Goal: Information Seeking & Learning: Learn about a topic

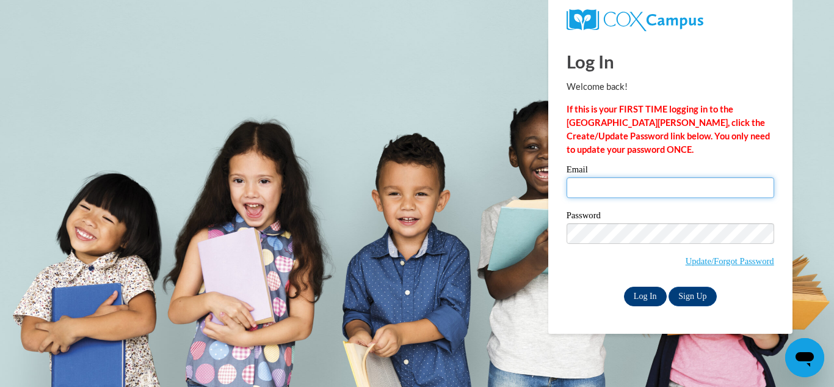
type input "addisonjohnston73@gmail.com"
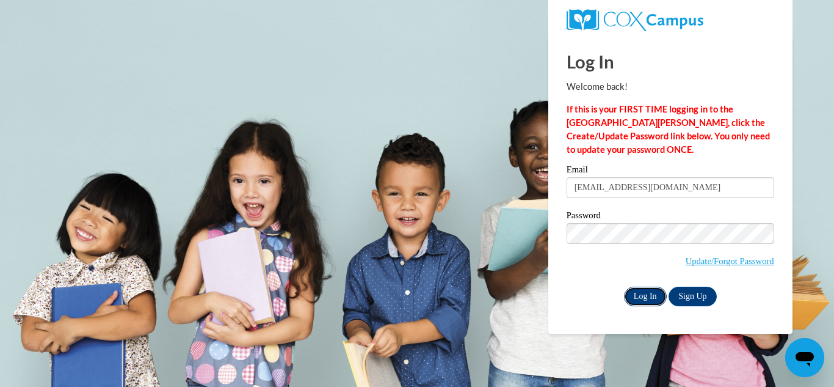
click at [636, 296] on input "Log In" at bounding box center [645, 296] width 43 height 20
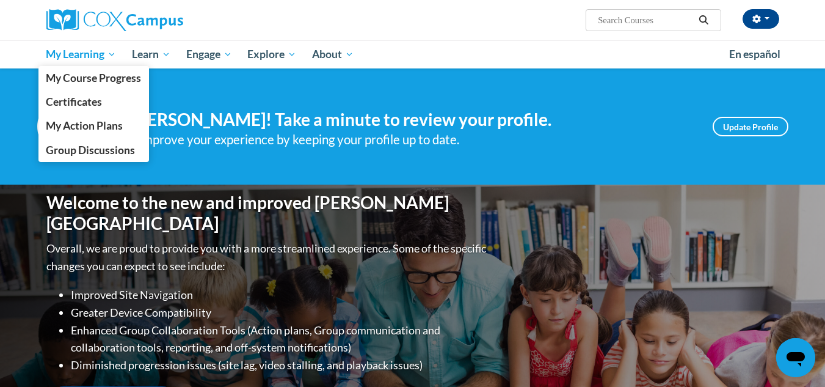
click at [101, 51] on span "My Learning" at bounding box center [81, 54] width 70 height 15
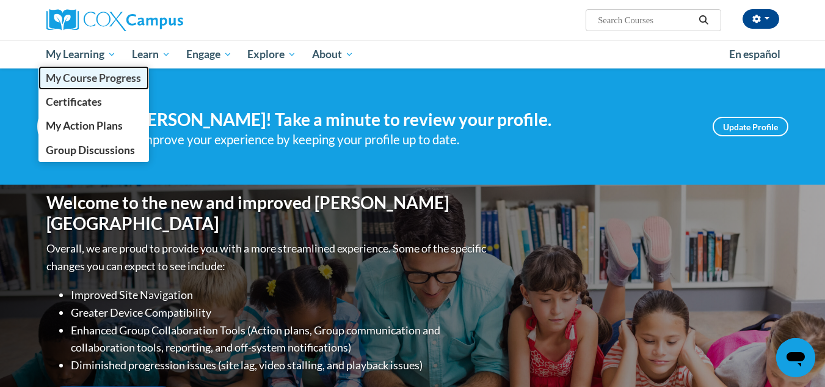
click at [66, 81] on span "My Course Progress" at bounding box center [93, 77] width 95 height 13
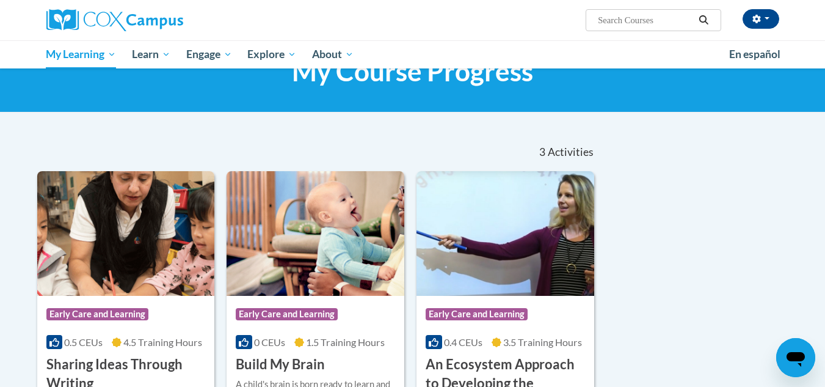
scroll to position [241, 0]
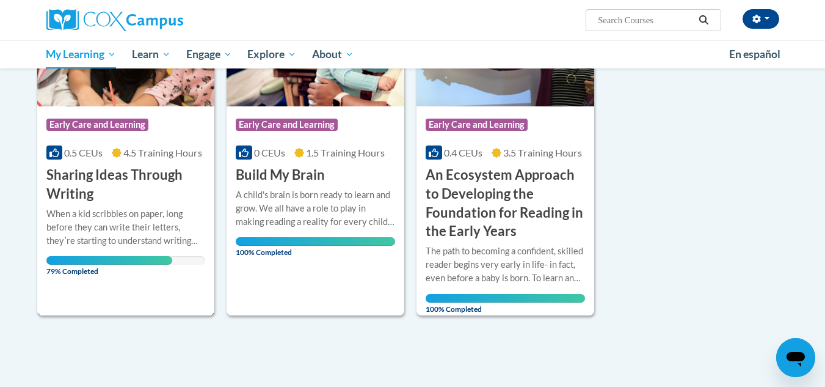
click at [108, 158] on div "0.5 CEUs 4.5 Training Hours" at bounding box center [125, 152] width 159 height 13
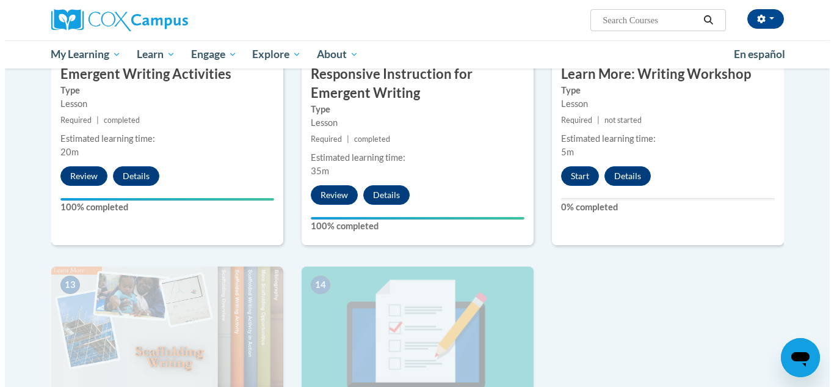
scroll to position [1392, 0]
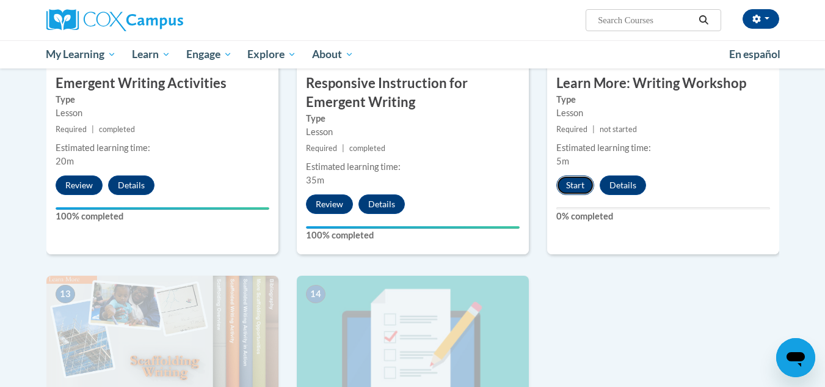
click at [580, 175] on button "Start" at bounding box center [575, 185] width 38 height 20
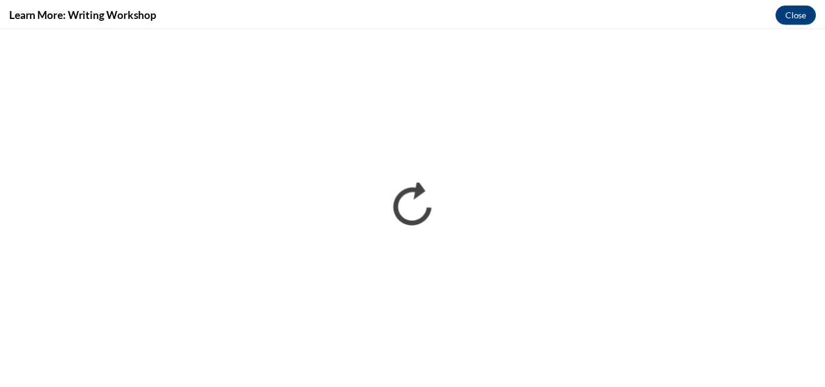
scroll to position [0, 0]
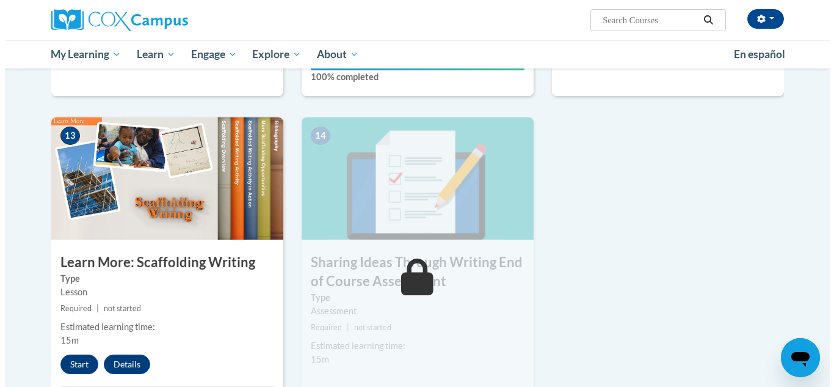
scroll to position [1573, 0]
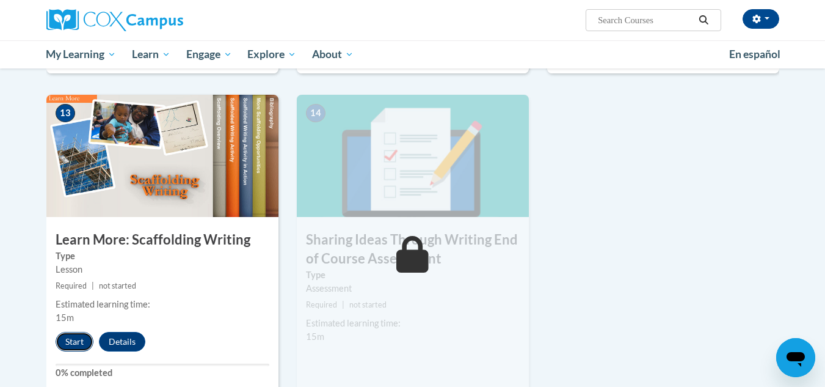
click at [67, 332] on button "Start" at bounding box center [75, 342] width 38 height 20
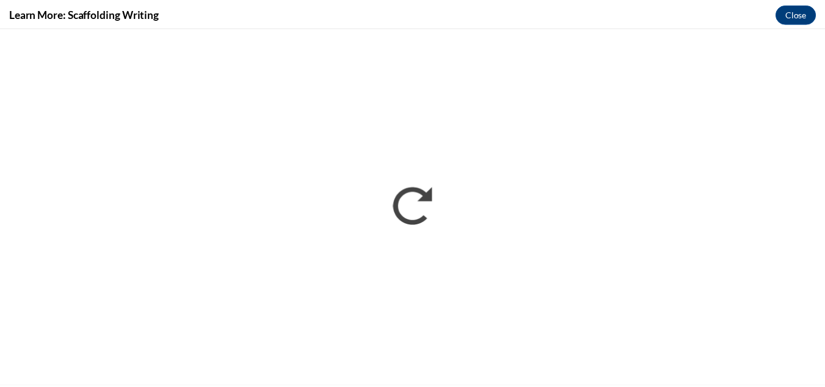
scroll to position [0, 0]
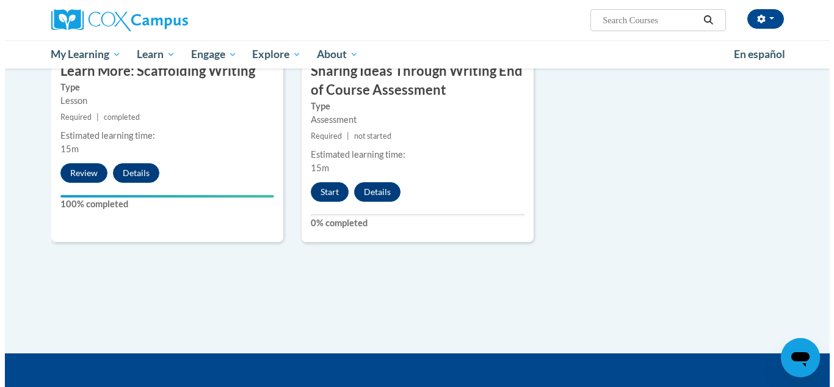
scroll to position [1738, 0]
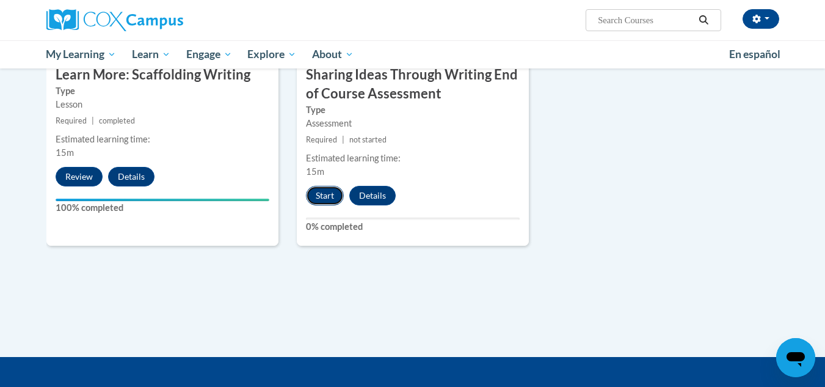
click at [320, 186] on button "Start" at bounding box center [325, 196] width 38 height 20
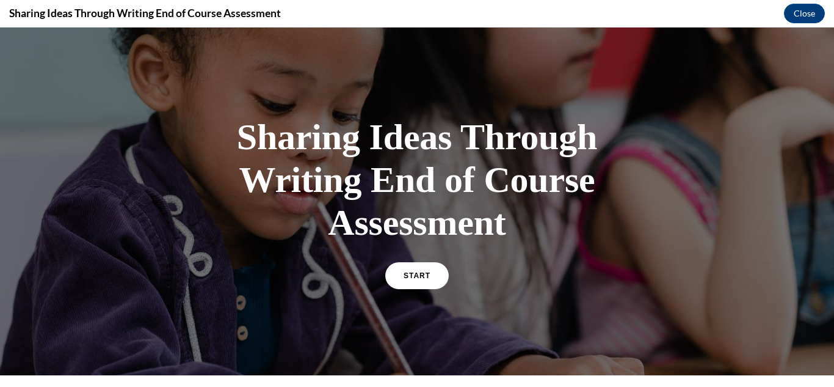
scroll to position [0, 0]
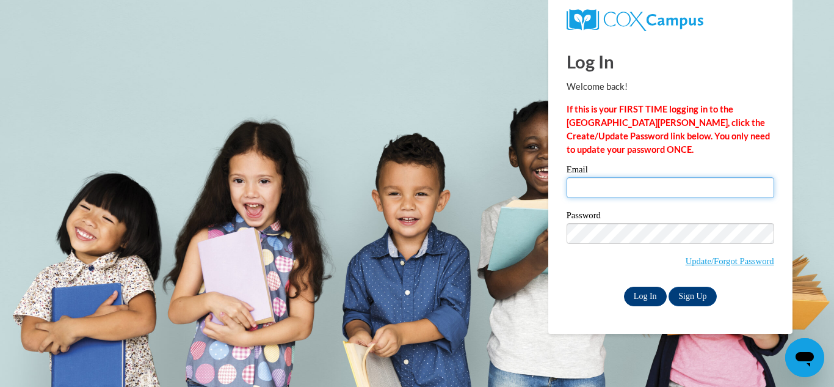
type input "addisonjohnston73@gmail.com"
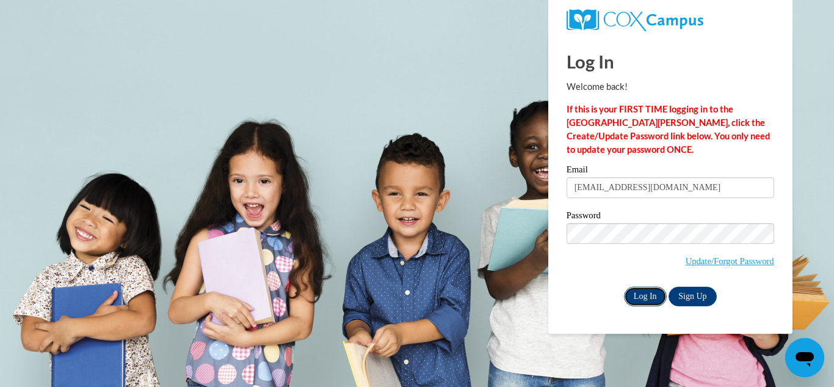
click at [651, 304] on input "Log In" at bounding box center [645, 296] width 43 height 20
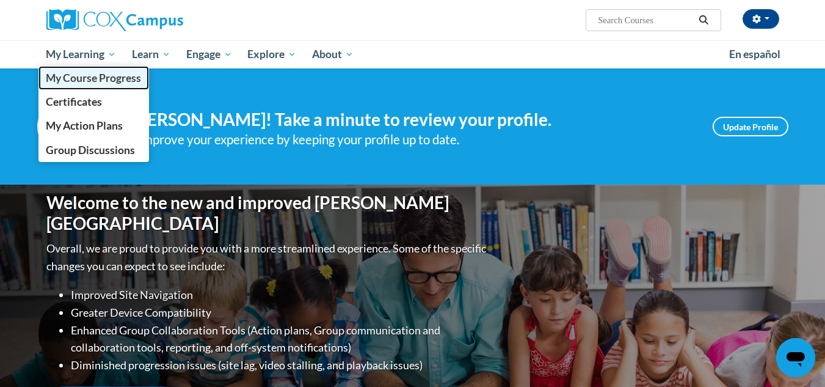
click at [112, 73] on span "My Course Progress" at bounding box center [93, 77] width 95 height 13
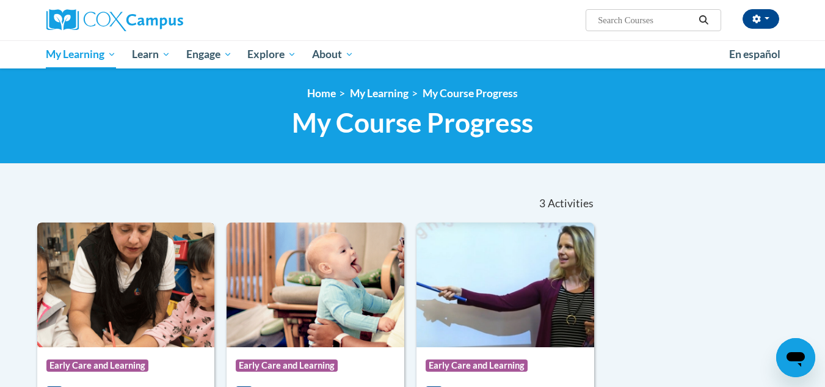
click at [126, 299] on img at bounding box center [126, 284] width 178 height 125
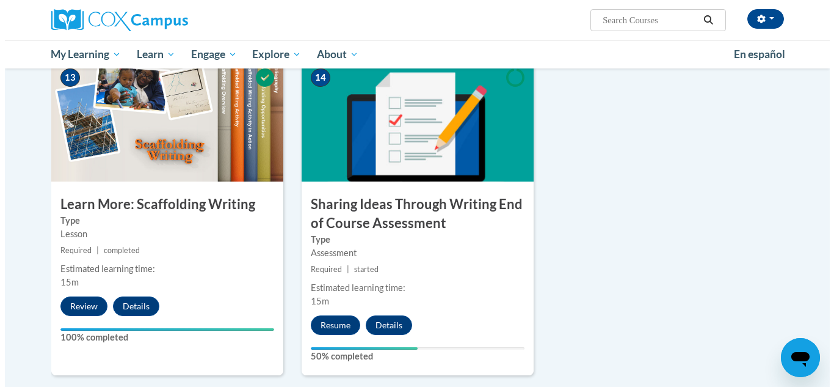
scroll to position [1616, 0]
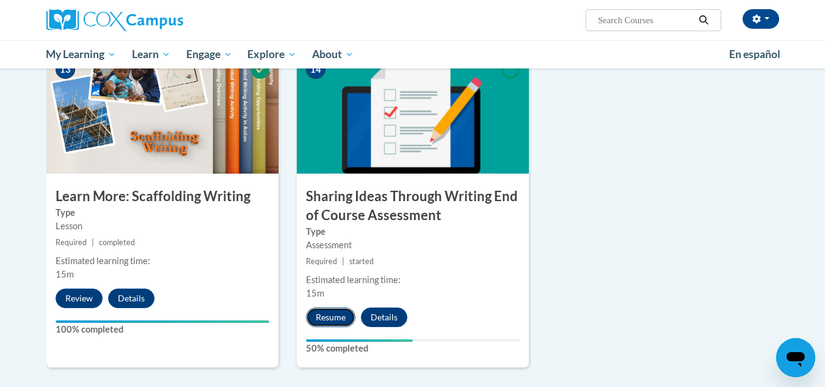
click at [321, 307] on button "Resume" at bounding box center [330, 317] width 49 height 20
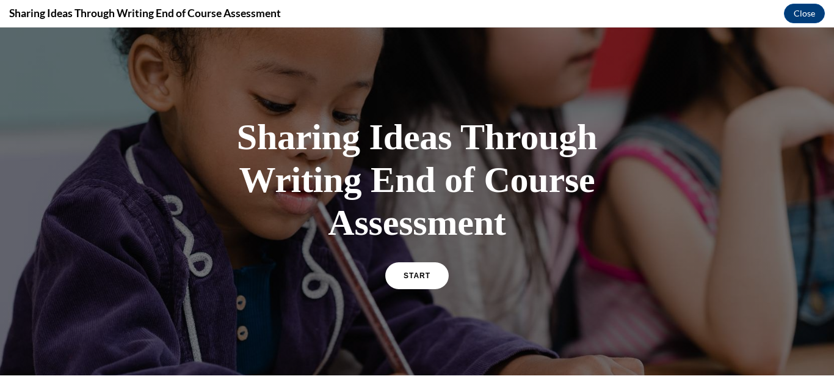
scroll to position [0, 0]
click at [390, 290] on div "START" at bounding box center [417, 280] width 64 height 37
click at [410, 270] on link "START" at bounding box center [417, 275] width 67 height 28
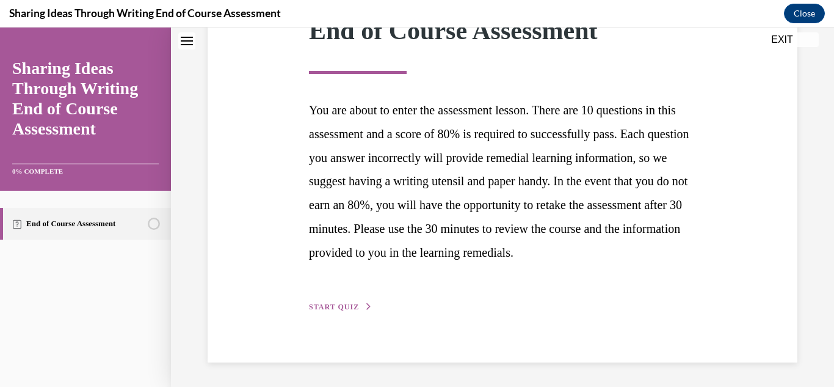
scroll to position [224, 0]
click at [315, 302] on button "START QUIZ" at bounding box center [341, 306] width 64 height 11
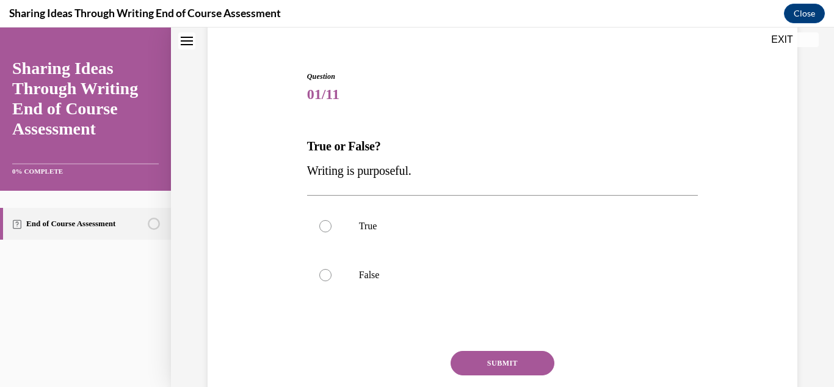
scroll to position [110, 0]
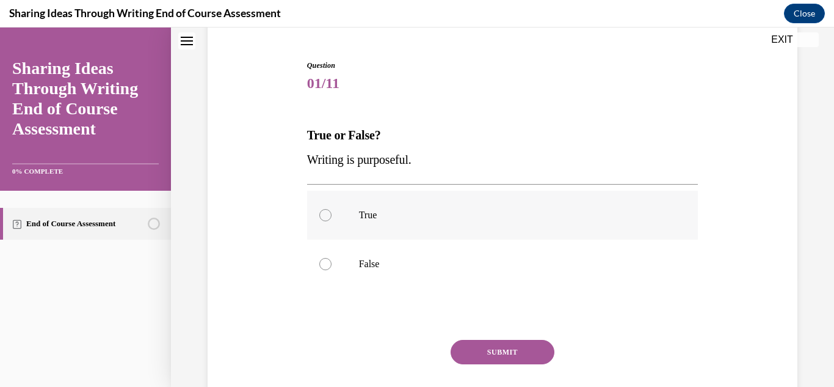
click at [609, 203] on label "True" at bounding box center [503, 215] width 392 height 49
click at [332, 209] on input "True" at bounding box center [325, 215] width 12 height 12
radio input "true"
click at [528, 352] on button "SUBMIT" at bounding box center [503, 352] width 104 height 24
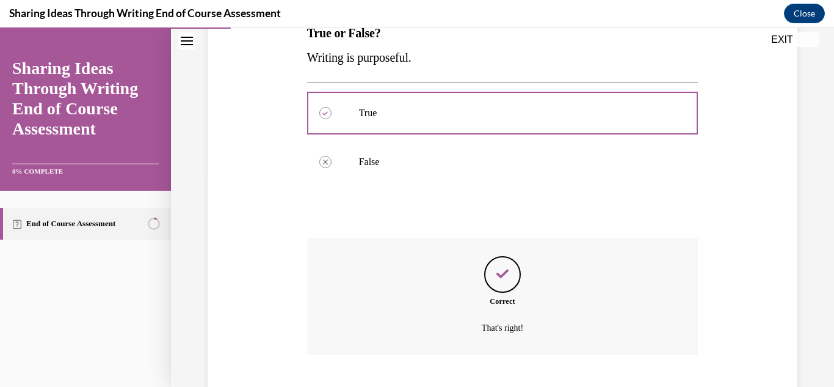
scroll to position [286, 0]
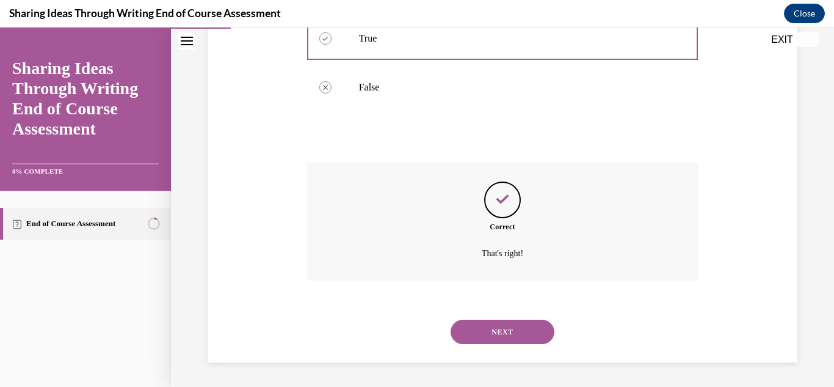
click at [523, 327] on button "NEXT" at bounding box center [503, 331] width 104 height 24
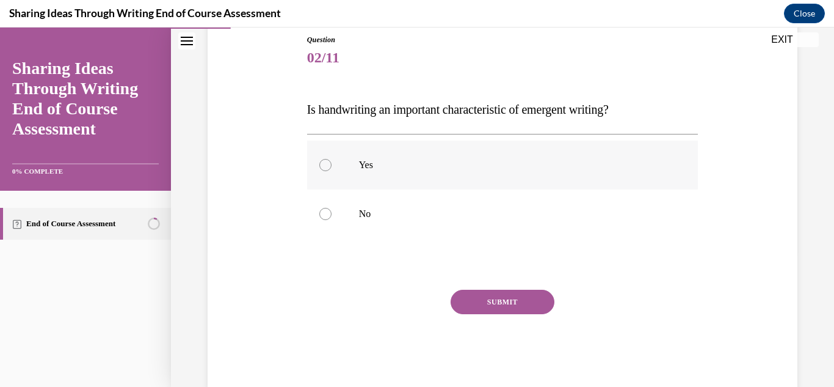
click at [366, 179] on label "Yes" at bounding box center [503, 164] width 392 height 49
click at [332, 171] on input "Yes" at bounding box center [325, 165] width 12 height 12
radio input "true"
click at [484, 307] on button "SUBMIT" at bounding box center [503, 302] width 104 height 24
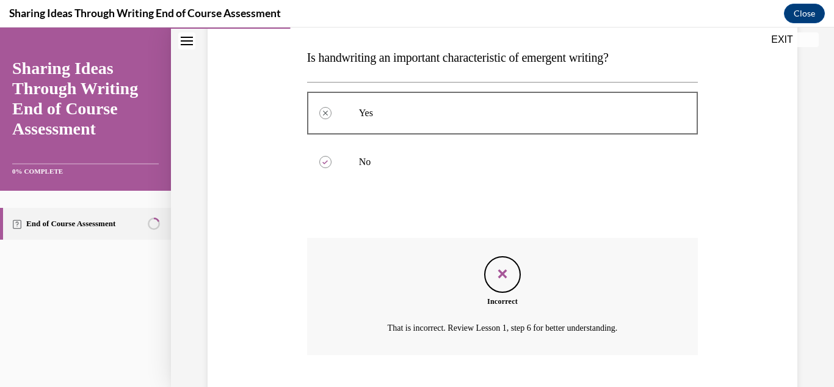
scroll to position [262, 0]
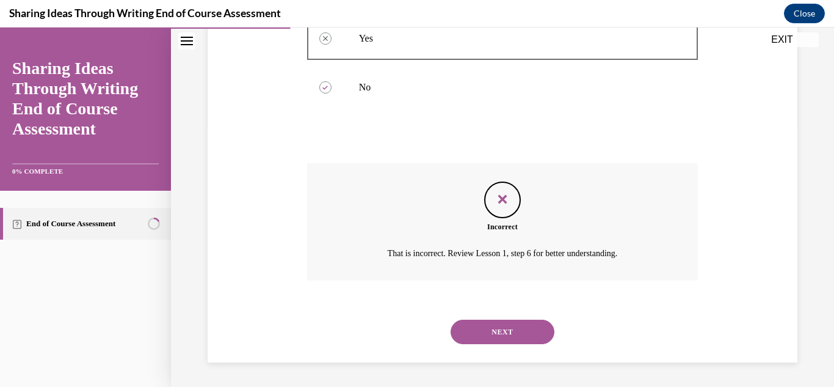
click at [530, 333] on button "NEXT" at bounding box center [503, 331] width 104 height 24
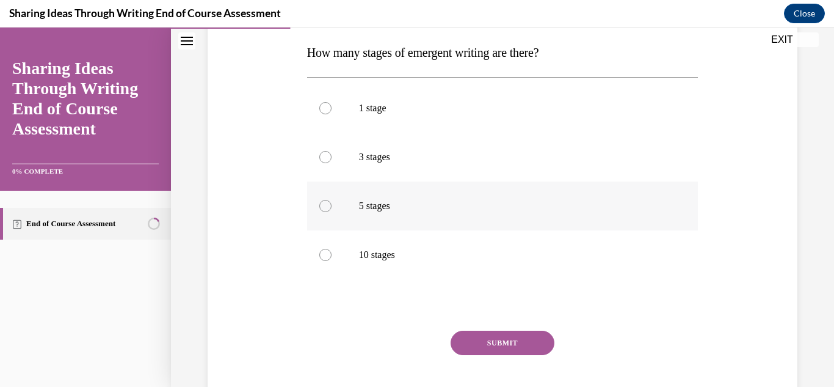
scroll to position [189, 0]
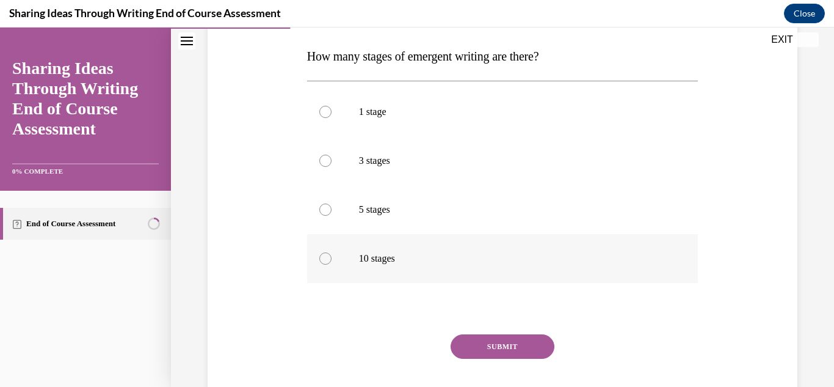
click at [628, 249] on label "10 stages" at bounding box center [503, 258] width 392 height 49
click at [332, 252] on input "10 stages" at bounding box center [325, 258] width 12 height 12
radio input "true"
click at [476, 344] on button "SUBMIT" at bounding box center [503, 346] width 104 height 24
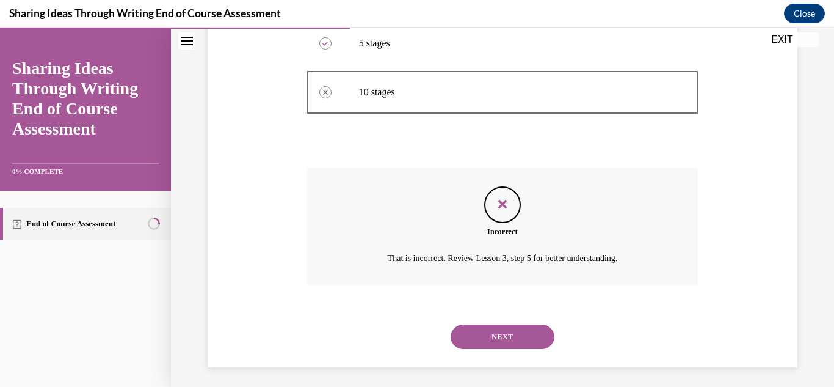
scroll to position [360, 0]
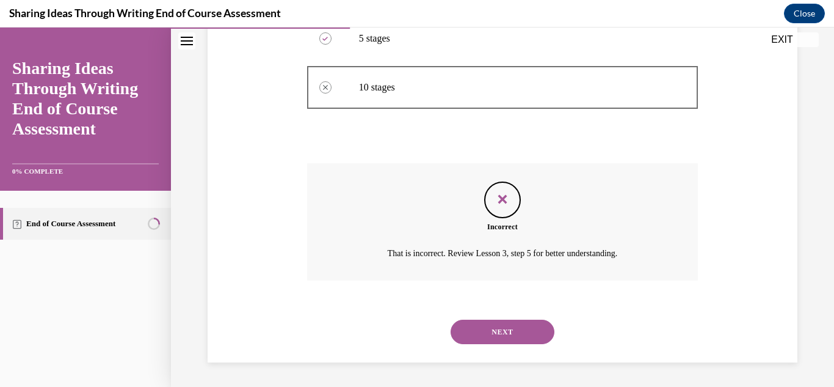
click at [506, 323] on button "NEXT" at bounding box center [503, 331] width 104 height 24
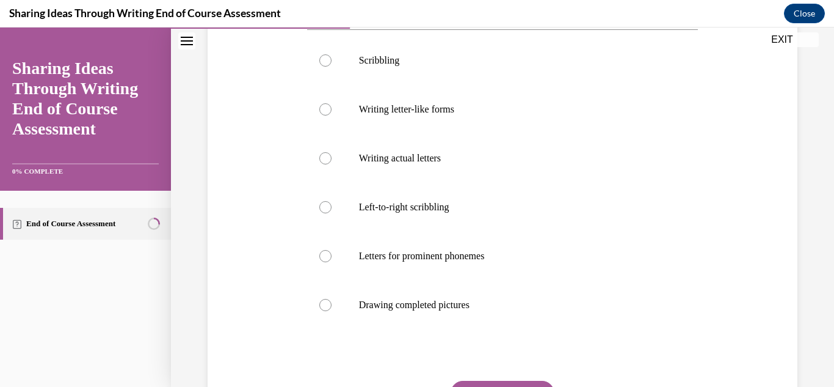
scroll to position [266, 0]
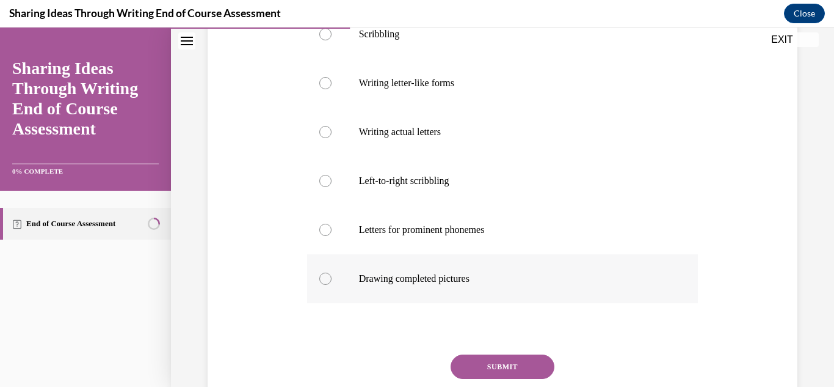
click at [505, 276] on p "Drawing completed pictures" at bounding box center [513, 278] width 309 height 12
click at [332, 276] on input "Drawing completed pictures" at bounding box center [325, 278] width 12 height 12
radio input "true"
click at [504, 357] on button "SUBMIT" at bounding box center [503, 366] width 104 height 24
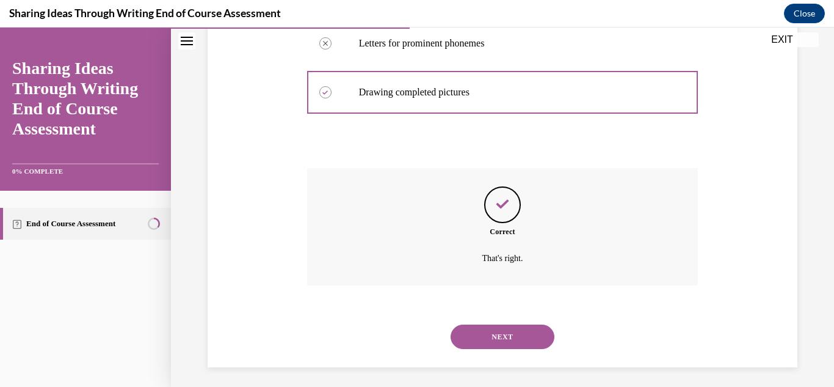
scroll to position [457, 0]
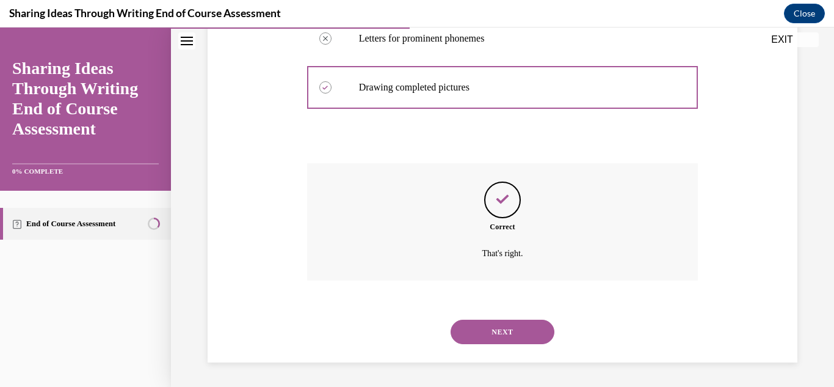
click at [509, 338] on button "NEXT" at bounding box center [503, 331] width 104 height 24
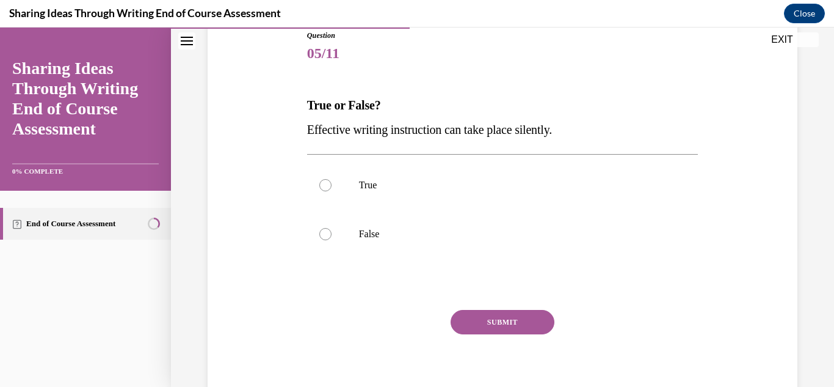
scroll to position [156, 0]
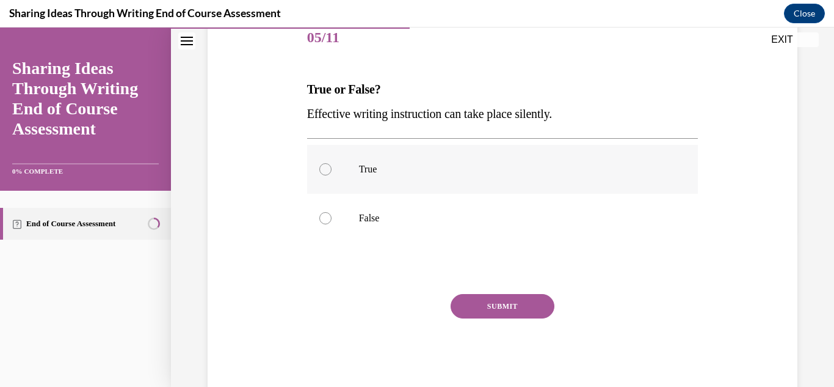
click at [690, 169] on label "True" at bounding box center [503, 169] width 392 height 49
click at [332, 169] on input "True" at bounding box center [325, 169] width 12 height 12
radio input "true"
click at [516, 304] on button "SUBMIT" at bounding box center [503, 306] width 104 height 24
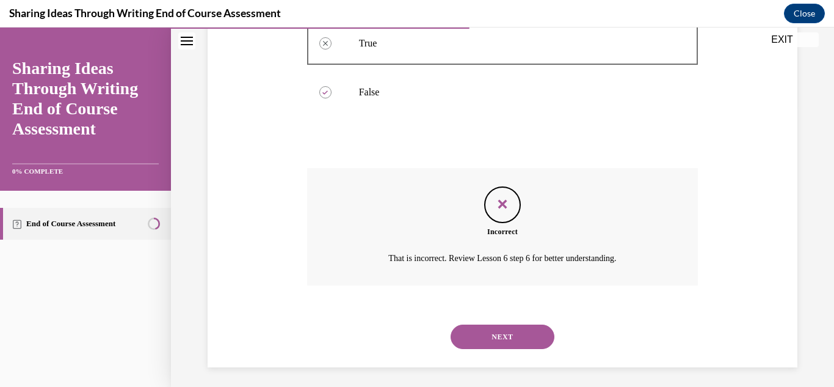
scroll to position [286, 0]
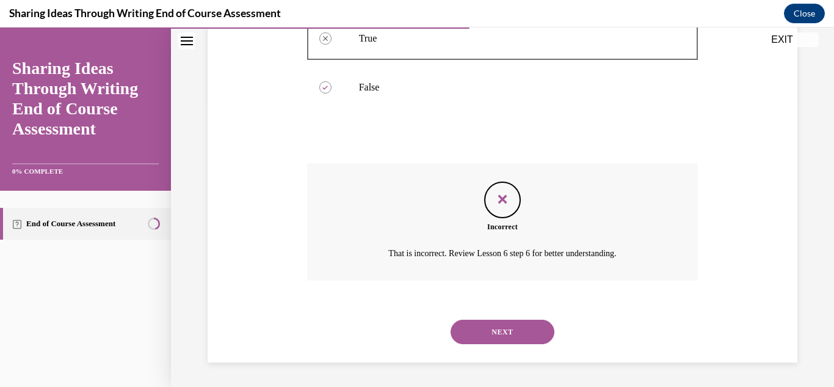
click at [473, 320] on button "NEXT" at bounding box center [503, 331] width 104 height 24
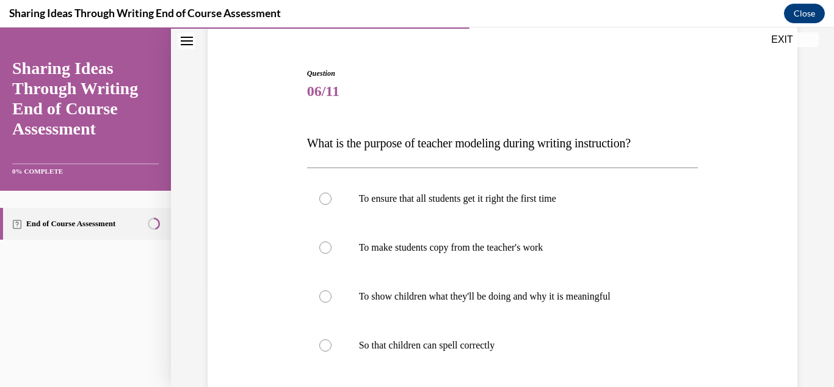
scroll to position [112, 0]
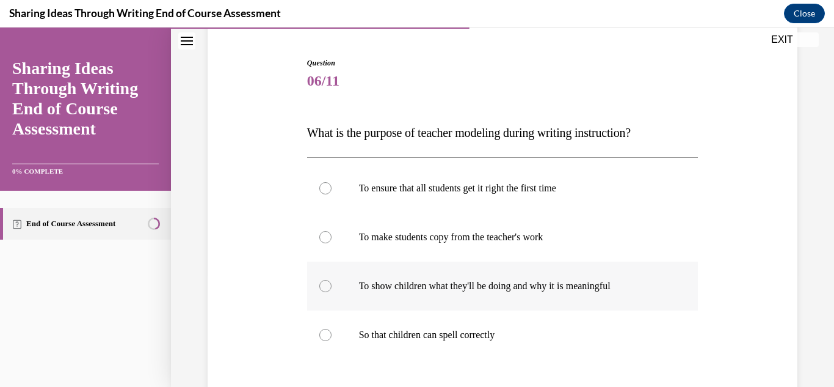
click at [644, 283] on p "To show children what they'll be doing and why it is meaningful" at bounding box center [513, 286] width 309 height 12
click at [332, 283] on input "To show children what they'll be doing and why it is meaningful" at bounding box center [325, 286] width 12 height 12
radio input "true"
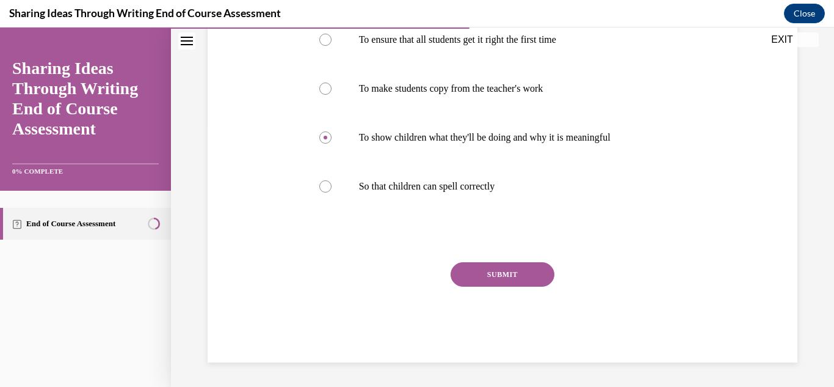
click at [525, 277] on button "SUBMIT" at bounding box center [503, 274] width 104 height 24
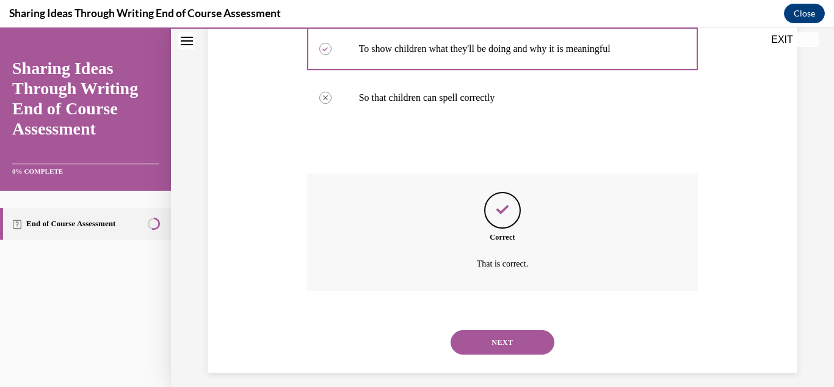
scroll to position [360, 0]
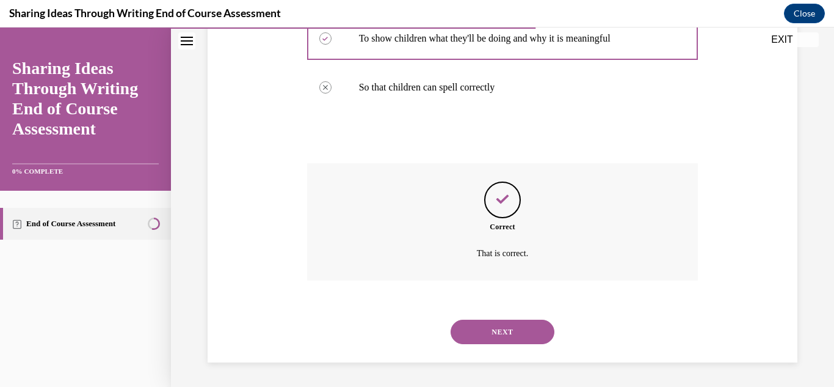
click at [522, 328] on button "NEXT" at bounding box center [503, 331] width 104 height 24
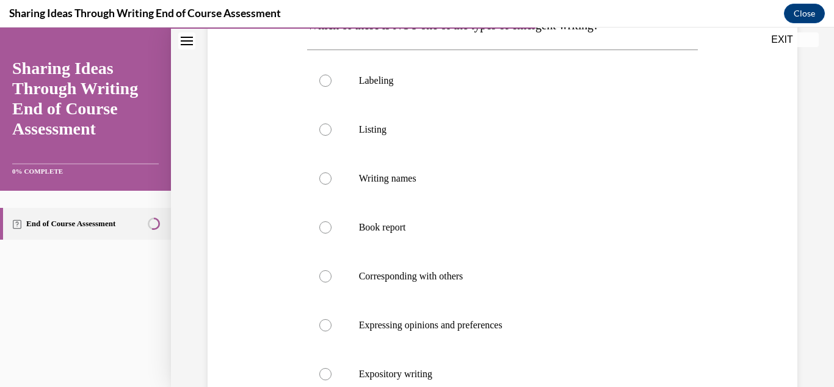
scroll to position [195, 0]
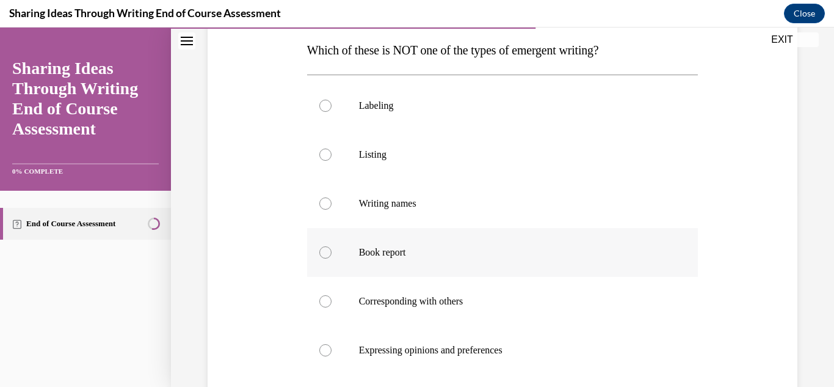
click at [625, 271] on label "Book report" at bounding box center [503, 252] width 392 height 49
click at [332, 258] on input "Book report" at bounding box center [325, 252] width 12 height 12
radio input "true"
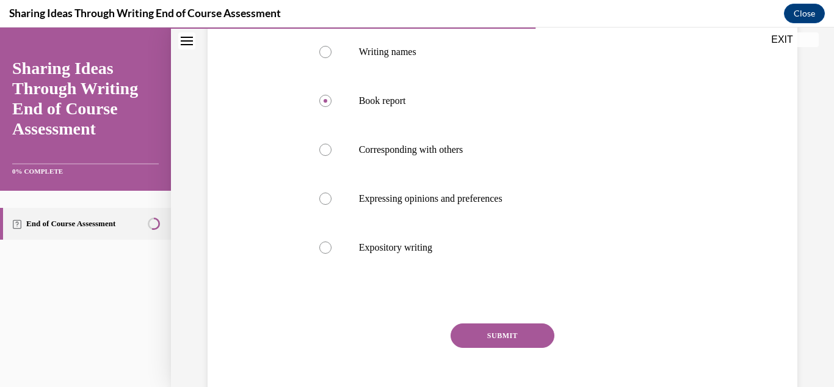
click at [534, 328] on button "SUBMIT" at bounding box center [503, 335] width 104 height 24
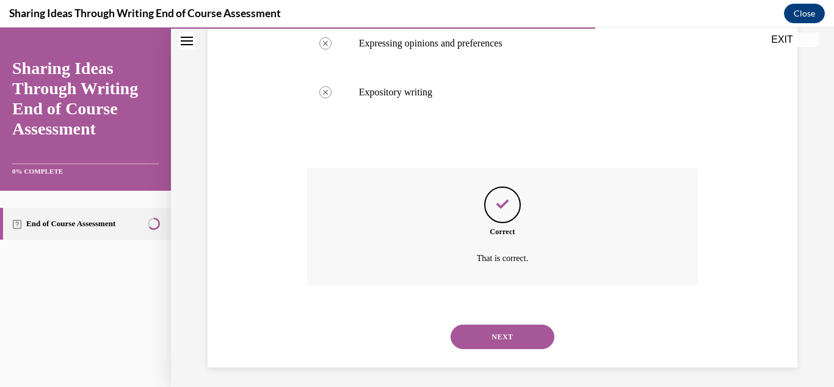
scroll to position [506, 0]
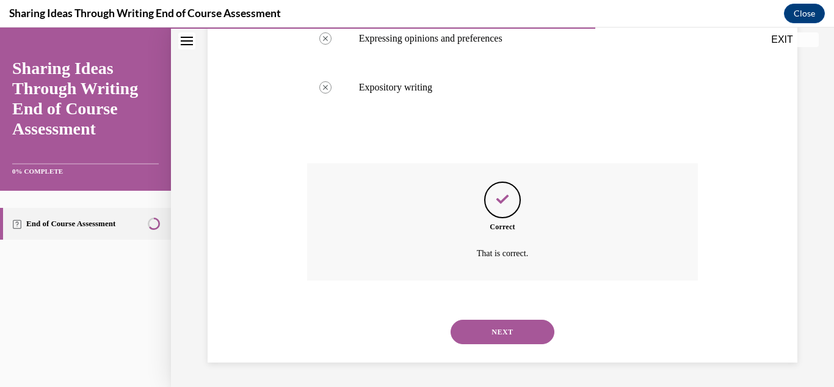
click at [494, 332] on button "NEXT" at bounding box center [503, 331] width 104 height 24
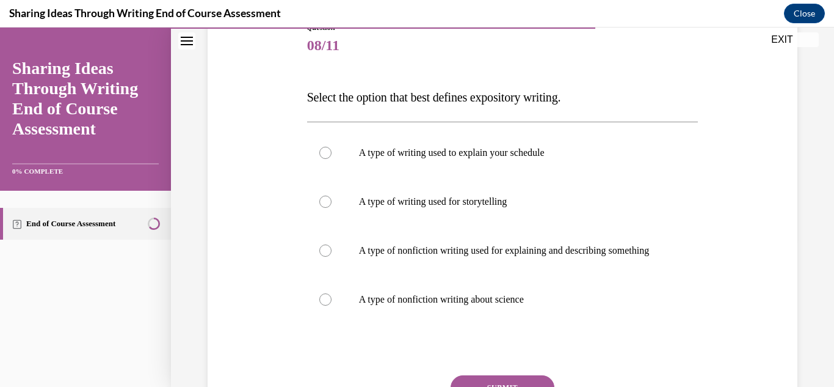
scroll to position [149, 0]
click at [619, 227] on label "A type of nonfiction writing used for explaining and describing something" at bounding box center [503, 249] width 392 height 49
click at [332, 243] on input "A type of nonfiction writing used for explaining and describing something" at bounding box center [325, 249] width 12 height 12
radio input "true"
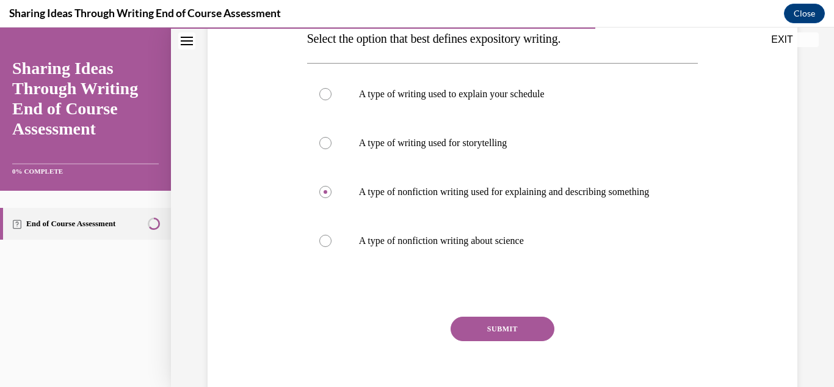
scroll to position [230, 0]
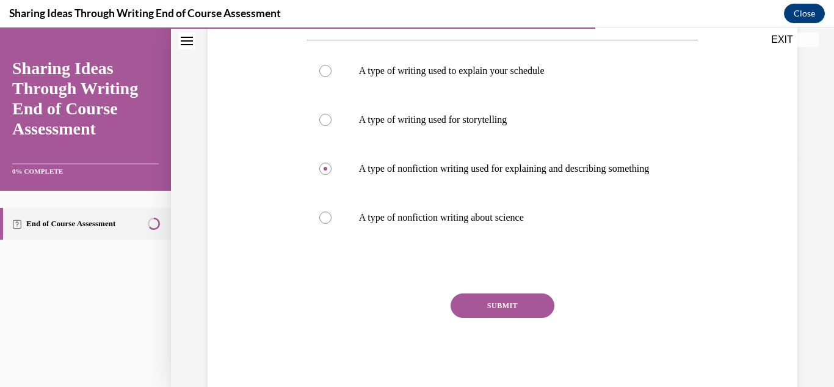
click at [539, 311] on button "SUBMIT" at bounding box center [503, 305] width 104 height 24
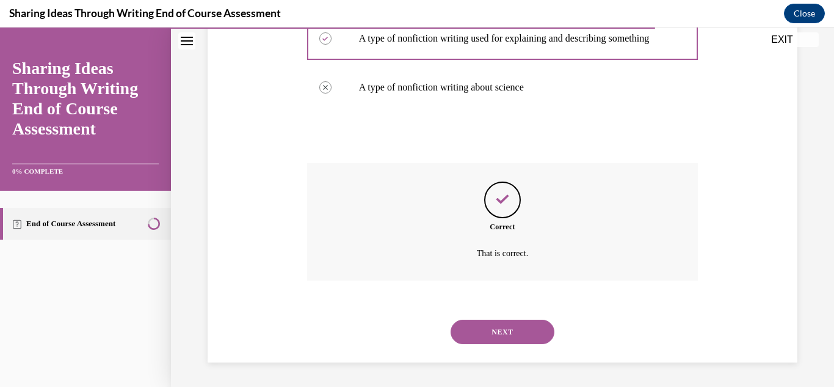
scroll to position [372, 0]
click at [493, 338] on button "NEXT" at bounding box center [503, 331] width 104 height 24
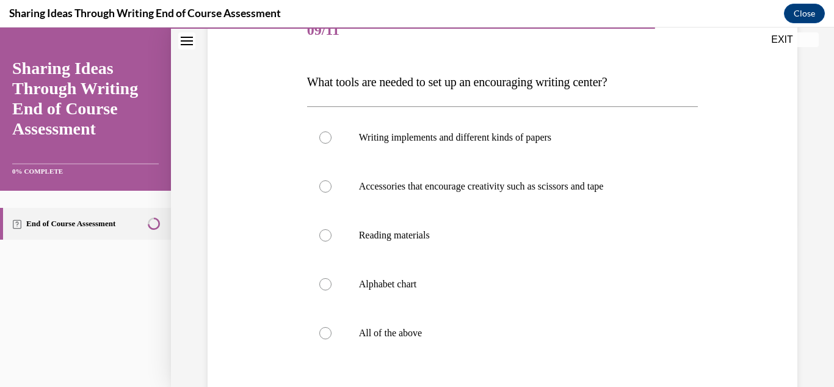
scroll to position [162, 0]
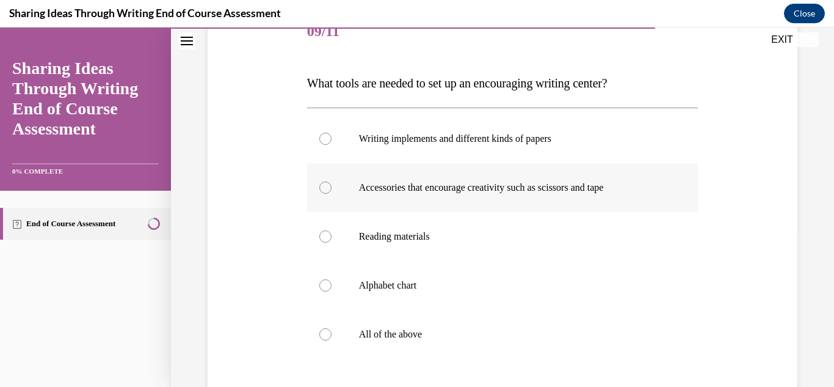
click at [647, 184] on p "Accessories that encourage creativity such as scissors and tape" at bounding box center [513, 187] width 309 height 12
click at [332, 184] on input "Accessories that encourage creativity such as scissors and tape" at bounding box center [325, 187] width 12 height 12
radio input "true"
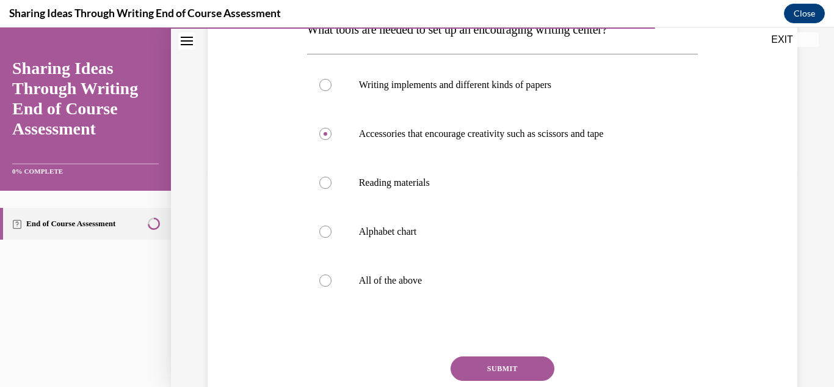
scroll to position [243, 0]
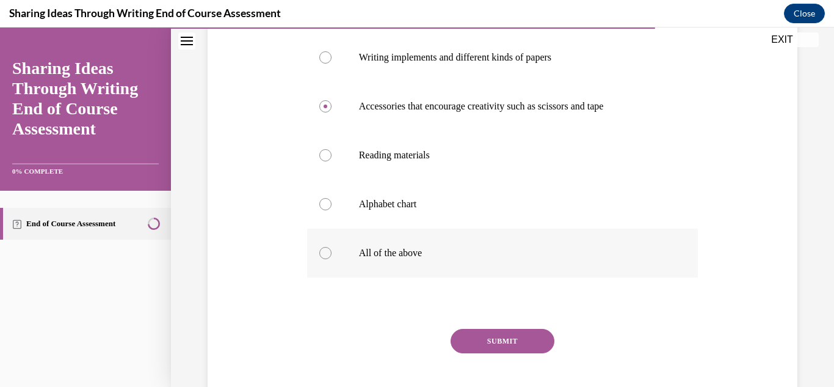
click at [517, 250] on p "All of the above" at bounding box center [513, 253] width 309 height 12
click at [332, 250] on input "All of the above" at bounding box center [325, 253] width 12 height 12
radio input "true"
click at [484, 340] on button "SUBMIT" at bounding box center [503, 341] width 104 height 24
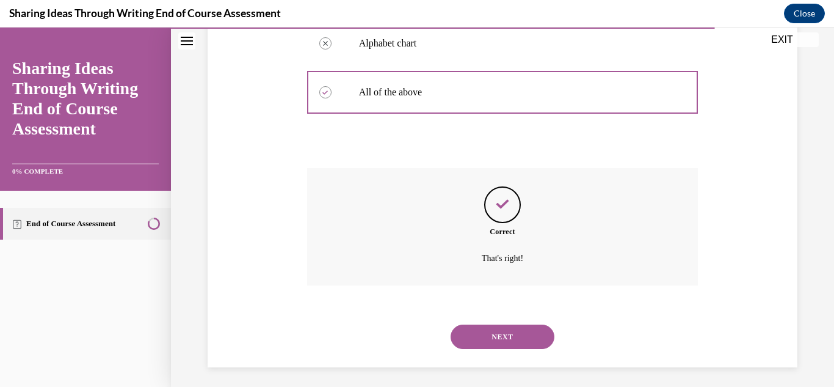
scroll to position [409, 0]
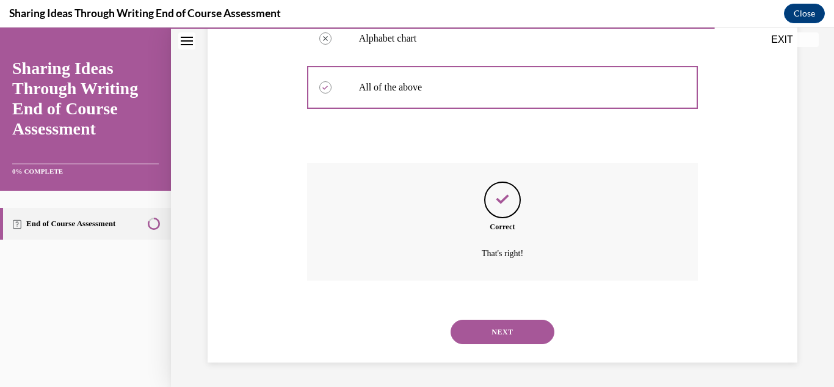
click at [520, 341] on button "NEXT" at bounding box center [503, 331] width 104 height 24
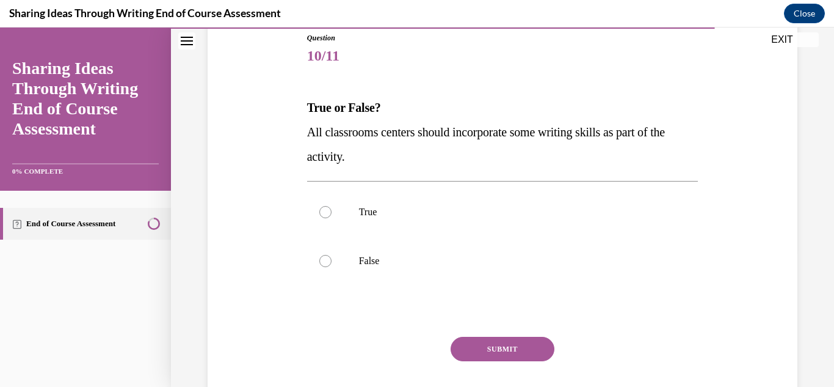
scroll to position [139, 0]
click at [683, 196] on label "True" at bounding box center [503, 210] width 392 height 49
click at [332, 205] on input "True" at bounding box center [325, 211] width 12 height 12
radio input "true"
click at [521, 340] on button "SUBMIT" at bounding box center [503, 347] width 104 height 24
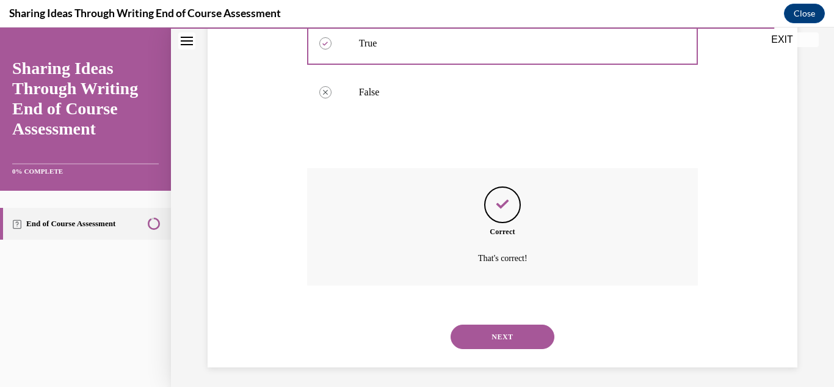
scroll to position [311, 0]
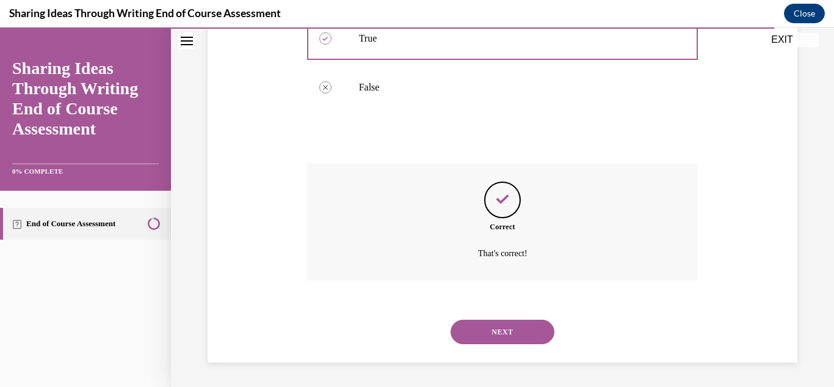
click at [520, 336] on button "NEXT" at bounding box center [503, 331] width 104 height 24
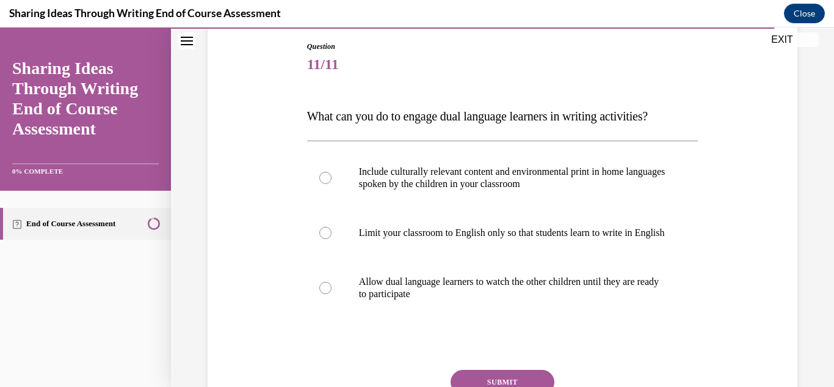
scroll to position [126, 0]
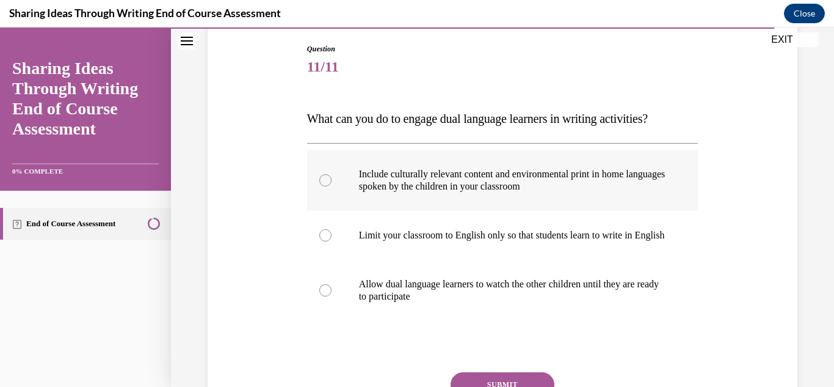
click at [658, 192] on p "Include culturally relevant content and environmental print in home languages s…" at bounding box center [513, 180] width 309 height 24
click at [332, 186] on input "Include culturally relevant content and environmental print in home languages s…" at bounding box center [325, 180] width 12 height 12
radio input "true"
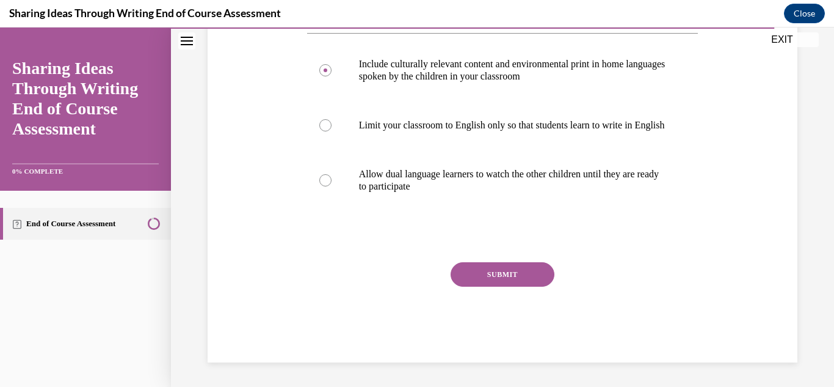
click at [508, 286] on button "SUBMIT" at bounding box center [503, 274] width 104 height 24
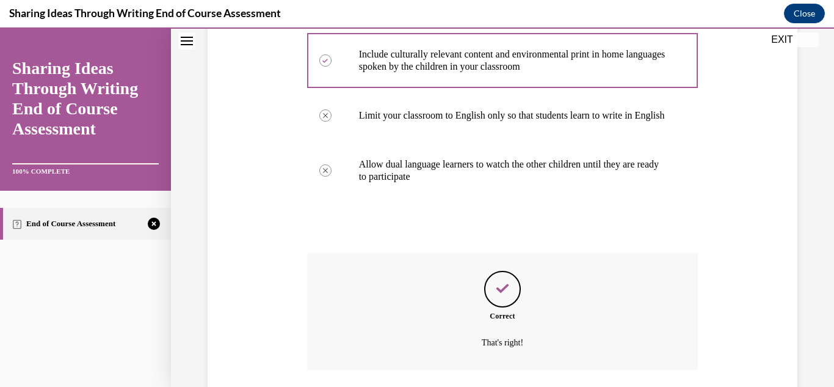
scroll to position [348, 0]
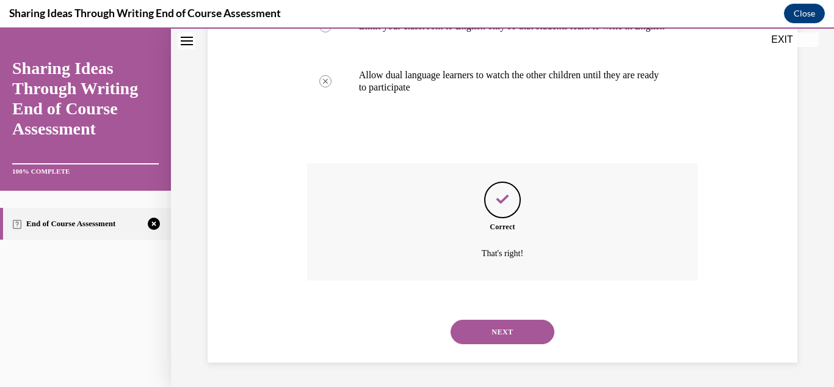
click at [506, 330] on button "NEXT" at bounding box center [503, 331] width 104 height 24
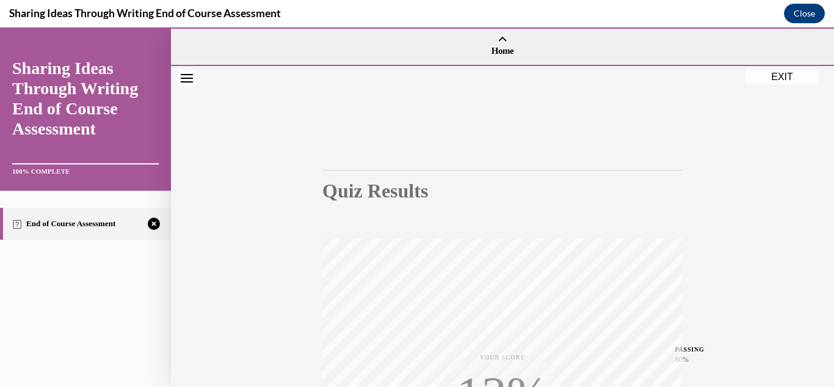
scroll to position [267, 0]
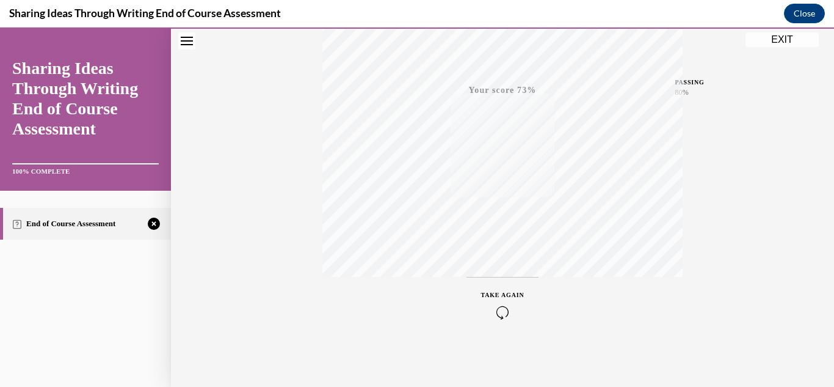
click at [496, 291] on span "TAKE AGAIN" at bounding box center [502, 294] width 43 height 7
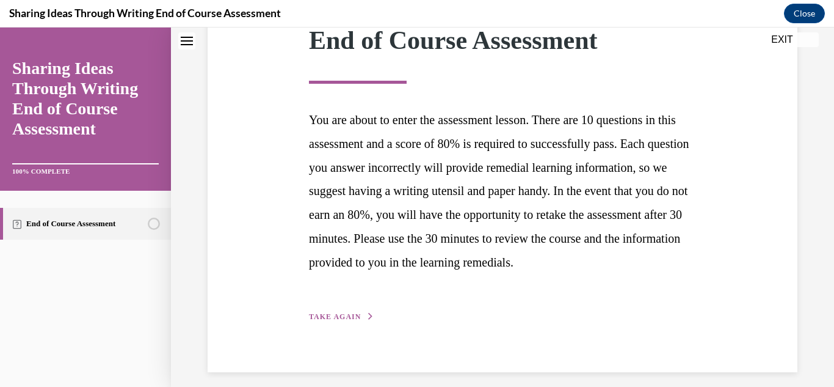
click at [361, 322] on button "TAKE AGAIN" at bounding box center [341, 316] width 65 height 11
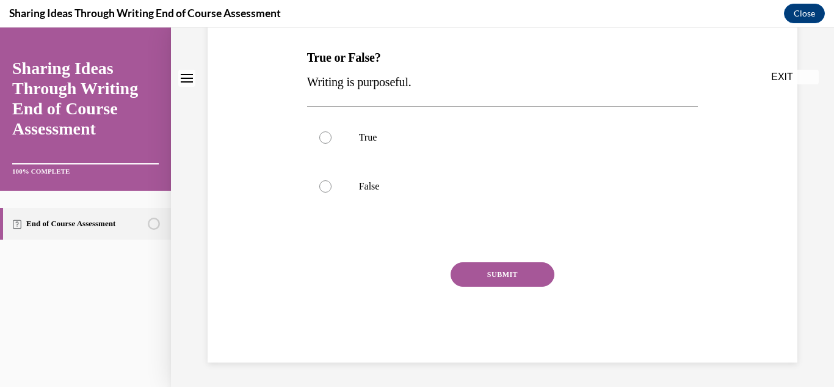
scroll to position [0, 0]
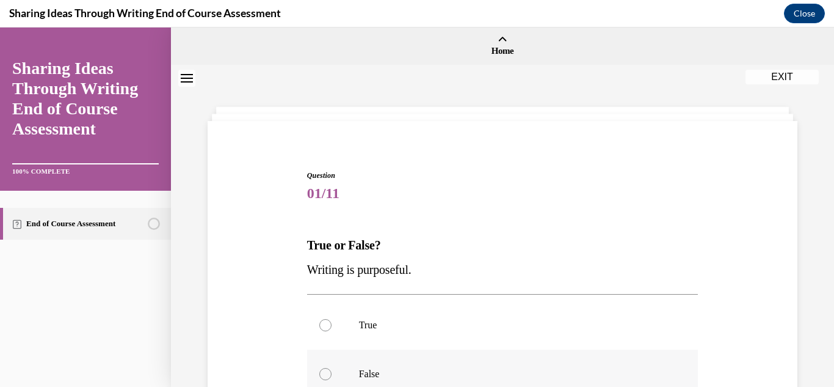
click at [400, 349] on label "False" at bounding box center [503, 373] width 392 height 49
click at [332, 368] on input "False" at bounding box center [325, 374] width 12 height 12
radio input "true"
click at [410, 320] on p "True" at bounding box center [513, 325] width 309 height 12
click at [332, 320] on input "True" at bounding box center [325, 325] width 12 height 12
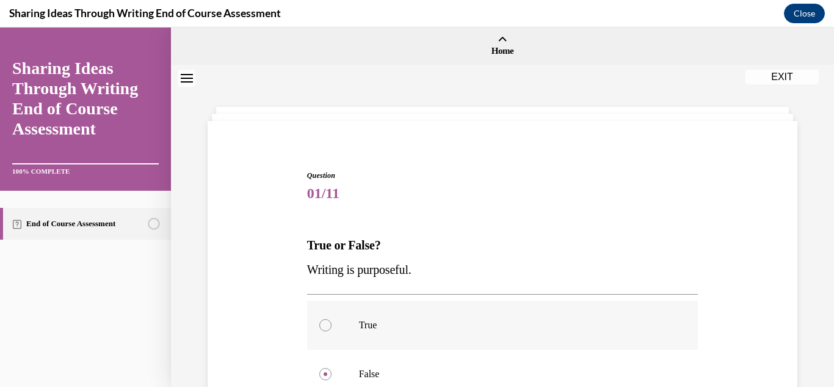
radio input "true"
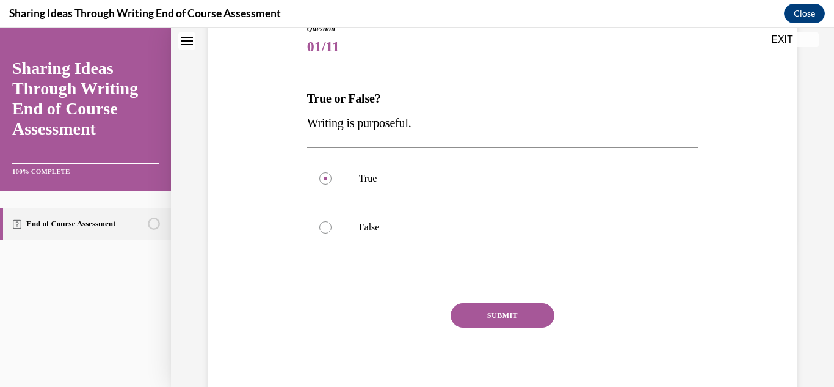
click at [516, 306] on button "SUBMIT" at bounding box center [503, 315] width 104 height 24
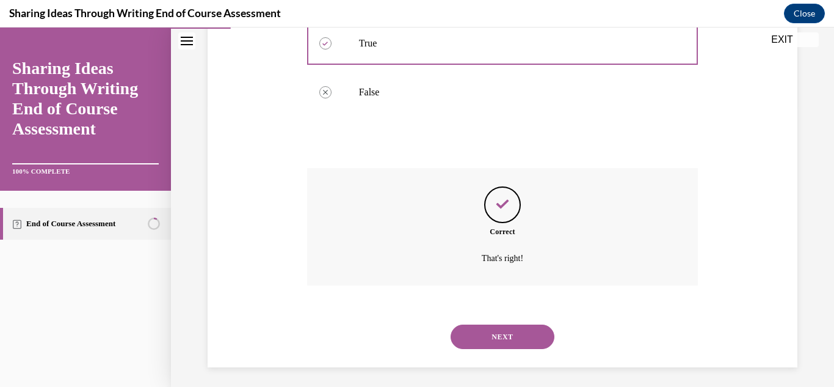
scroll to position [286, 0]
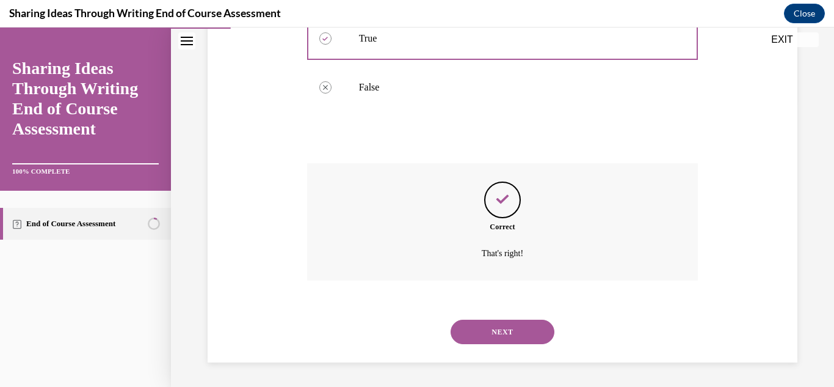
click at [473, 338] on button "NEXT" at bounding box center [503, 331] width 104 height 24
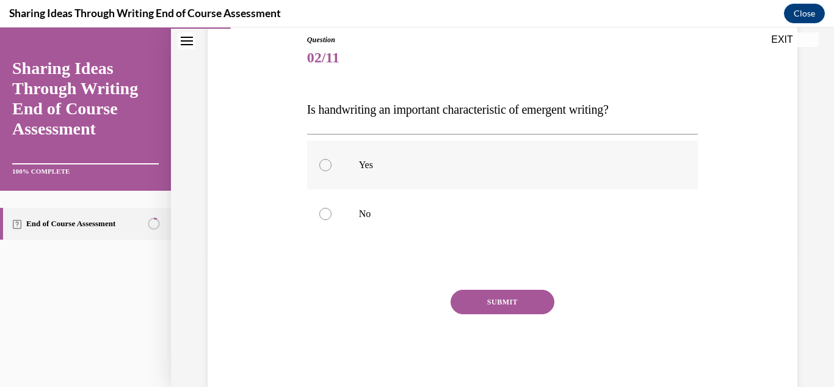
click at [432, 182] on label "Yes" at bounding box center [503, 164] width 392 height 49
click at [332, 171] on input "Yes" at bounding box center [325, 165] width 12 height 12
radio input "true"
click at [436, 213] on p "No" at bounding box center [513, 214] width 309 height 12
click at [332, 213] on input "No" at bounding box center [325, 214] width 12 height 12
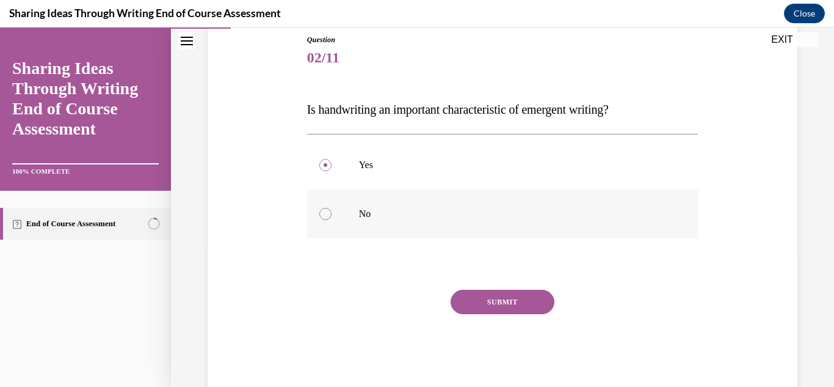
radio input "true"
click at [488, 293] on button "SUBMIT" at bounding box center [503, 302] width 104 height 24
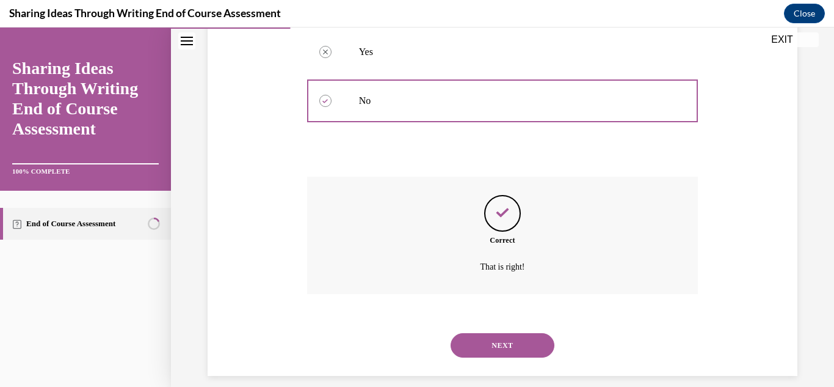
scroll to position [262, 0]
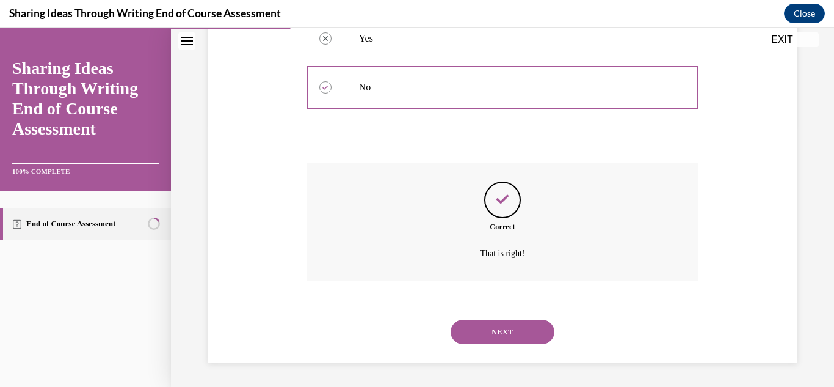
click at [495, 330] on button "NEXT" at bounding box center [503, 331] width 104 height 24
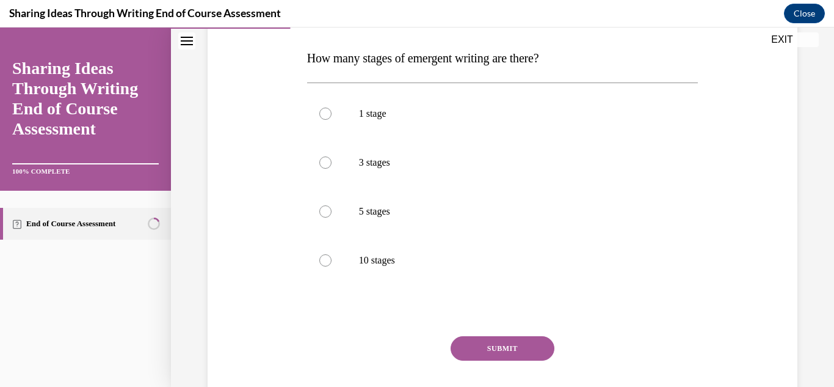
scroll to position [188, 0]
click at [682, 230] on label "5 stages" at bounding box center [503, 210] width 392 height 49
click at [332, 217] on input "5 stages" at bounding box center [325, 211] width 12 height 12
radio input "true"
click at [510, 345] on button "SUBMIT" at bounding box center [503, 347] width 104 height 24
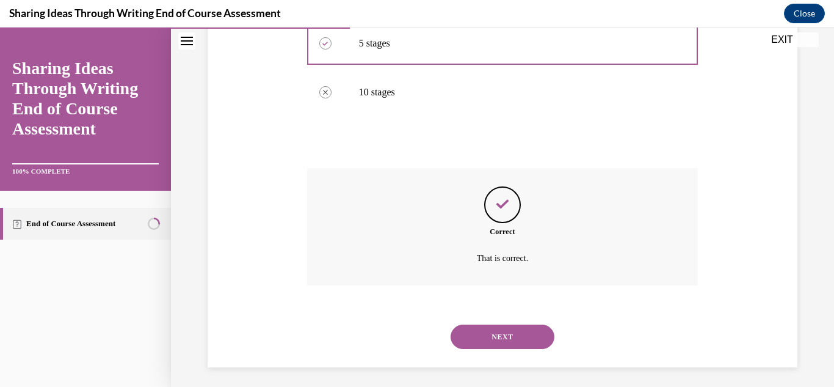
scroll to position [360, 0]
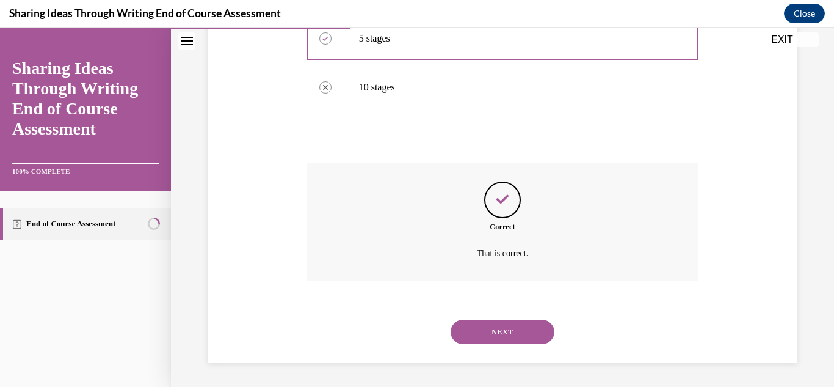
click at [482, 344] on div "NEXT" at bounding box center [503, 331] width 392 height 49
click at [479, 337] on button "NEXT" at bounding box center [503, 331] width 104 height 24
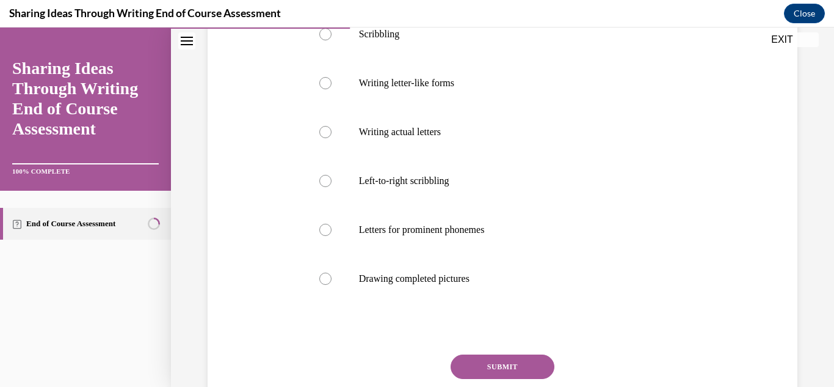
scroll to position [269, 0]
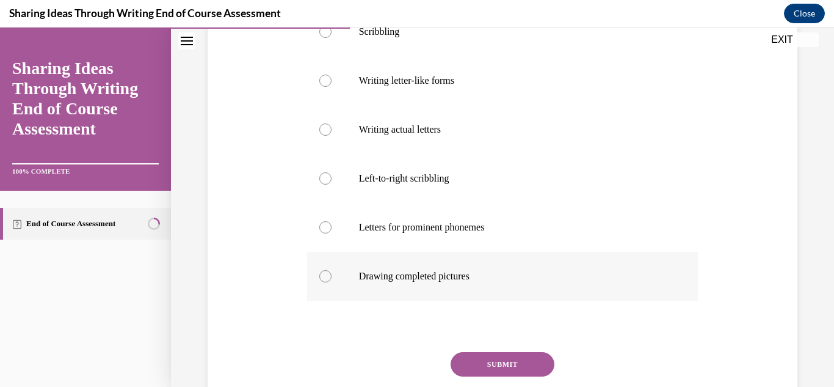
click at [594, 288] on label "Drawing completed pictures" at bounding box center [503, 276] width 392 height 49
click at [332, 282] on input "Drawing completed pictures" at bounding box center [325, 276] width 12 height 12
radio input "true"
click at [531, 354] on button "SUBMIT" at bounding box center [503, 364] width 104 height 24
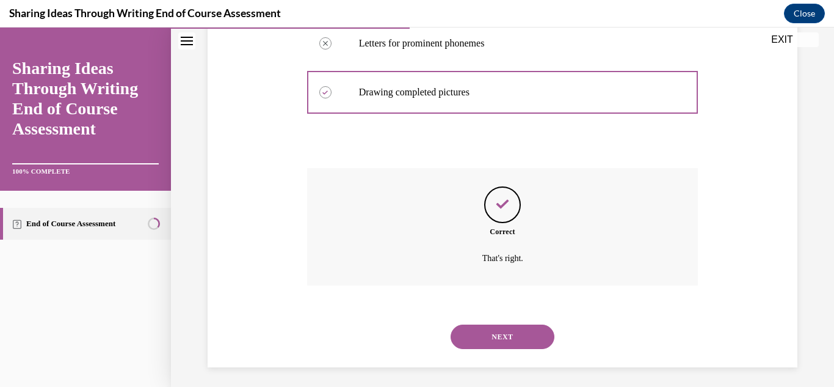
scroll to position [457, 0]
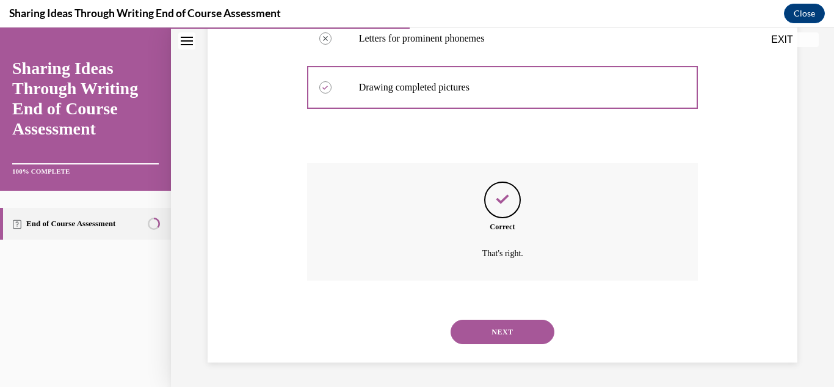
click at [496, 333] on button "NEXT" at bounding box center [503, 331] width 104 height 24
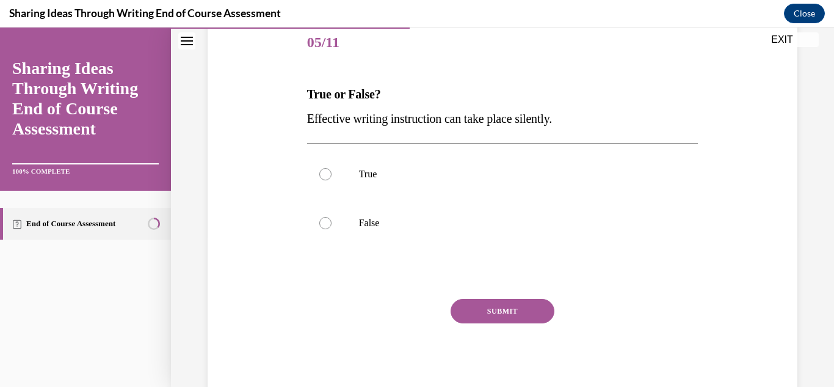
scroll to position [149, 0]
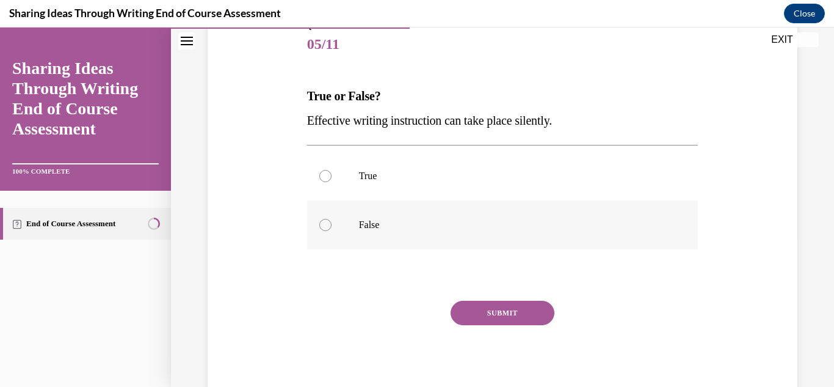
click at [602, 244] on label "False" at bounding box center [503, 224] width 392 height 49
click at [332, 231] on input "False" at bounding box center [325, 225] width 12 height 12
radio input "true"
click at [515, 317] on button "SUBMIT" at bounding box center [503, 313] width 104 height 24
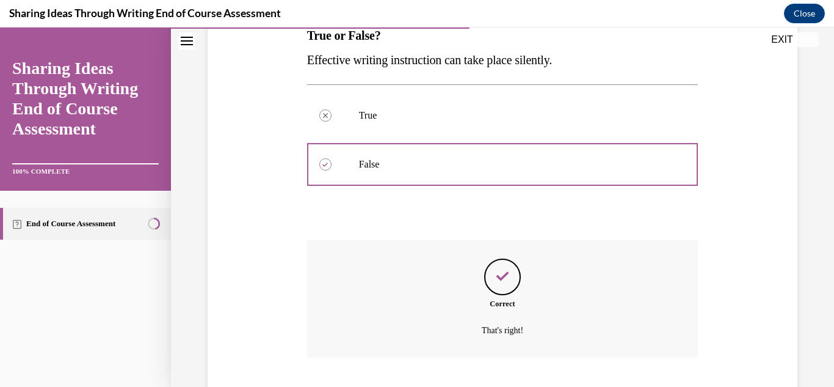
scroll to position [286, 0]
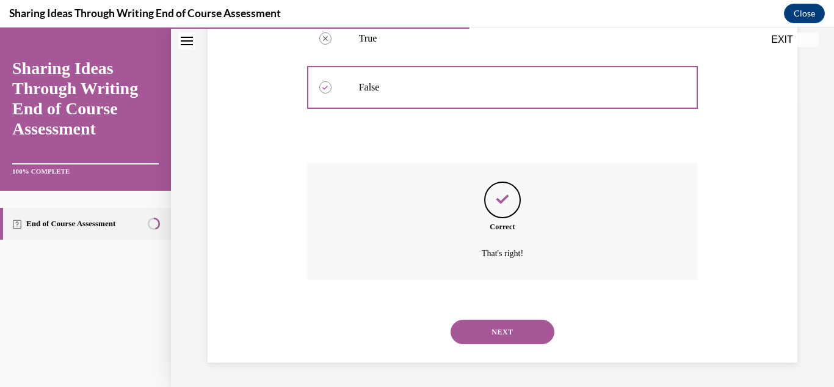
click at [520, 327] on button "NEXT" at bounding box center [503, 331] width 104 height 24
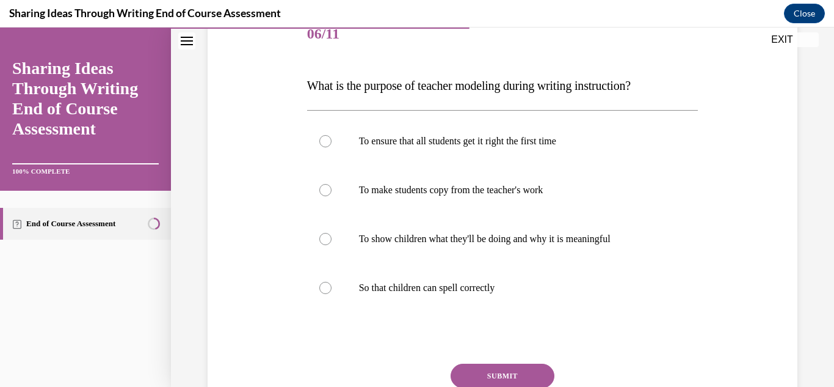
scroll to position [159, 0]
click at [634, 256] on label "To show children what they'll be doing and why it is meaningful" at bounding box center [503, 238] width 392 height 49
click at [332, 245] on input "To show children what they'll be doing and why it is meaningful" at bounding box center [325, 239] width 12 height 12
radio input "true"
click at [522, 374] on button "SUBMIT" at bounding box center [503, 375] width 104 height 24
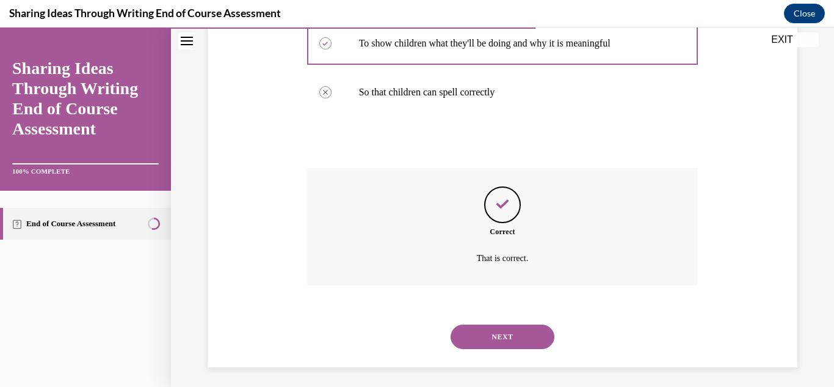
scroll to position [360, 0]
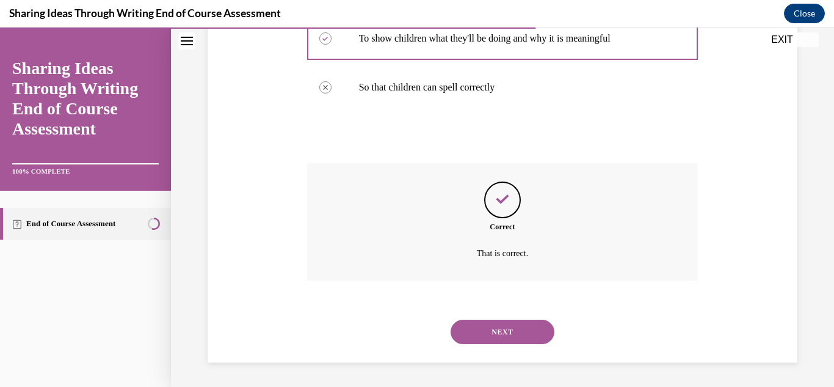
click at [505, 336] on button "NEXT" at bounding box center [503, 331] width 104 height 24
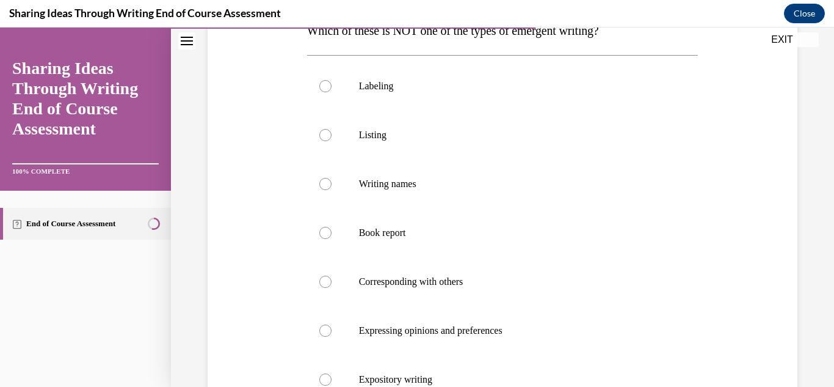
scroll to position [211, 0]
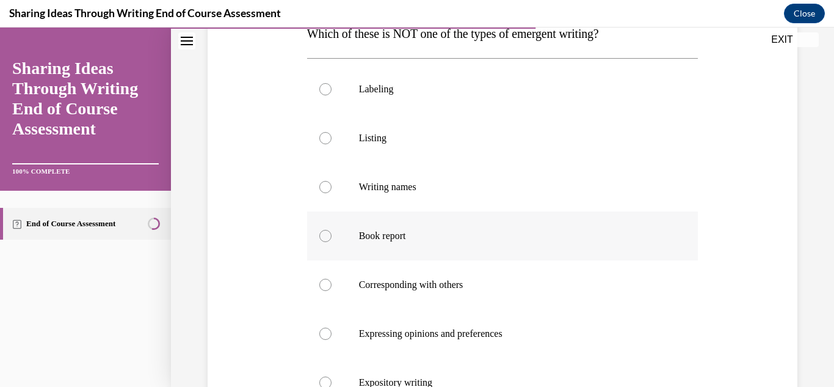
click at [660, 246] on label "Book report" at bounding box center [503, 235] width 392 height 49
click at [332, 242] on input "Book report" at bounding box center [325, 236] width 12 height 12
radio input "true"
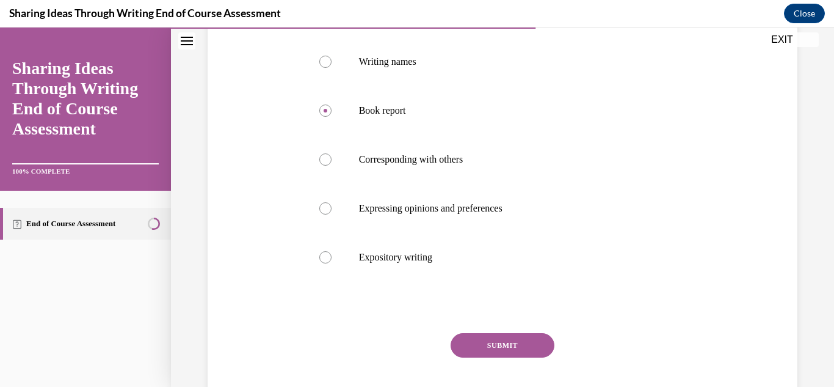
scroll to position [407, 0]
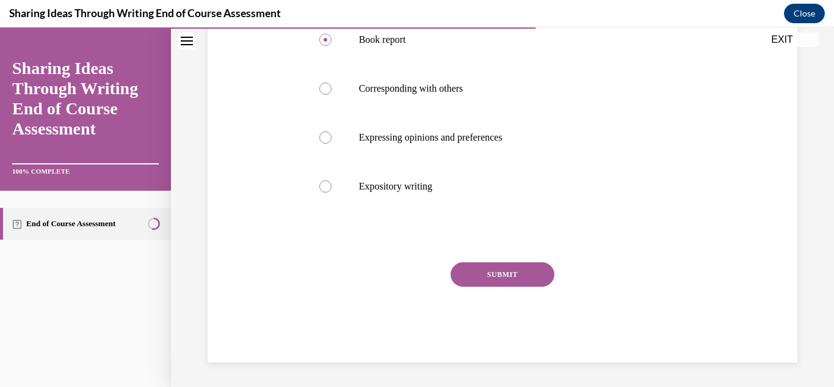
click at [501, 282] on button "SUBMIT" at bounding box center [503, 274] width 104 height 24
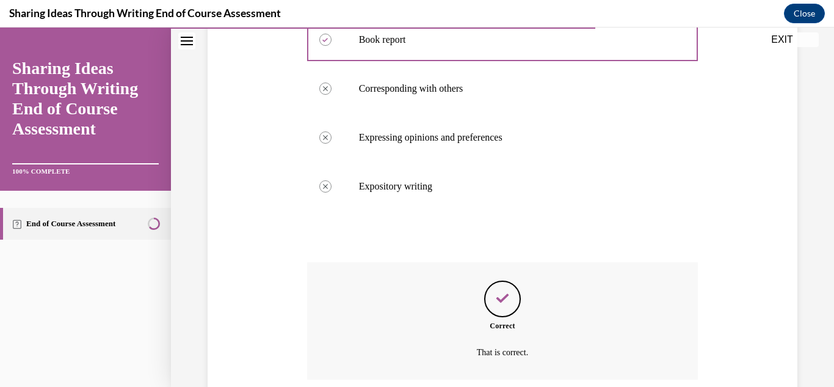
scroll to position [506, 0]
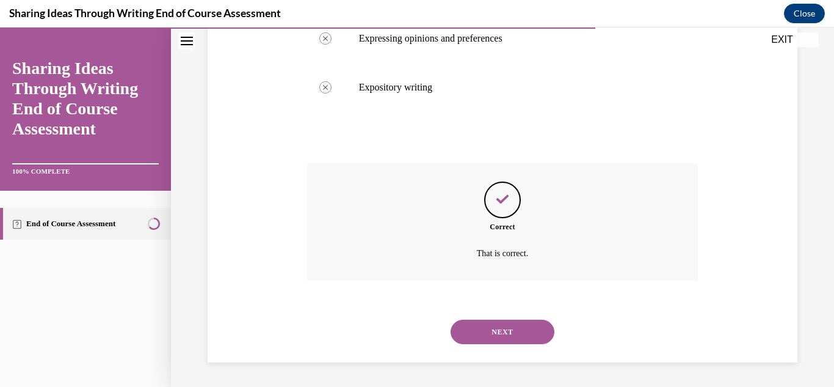
click at [505, 321] on button "NEXT" at bounding box center [503, 331] width 104 height 24
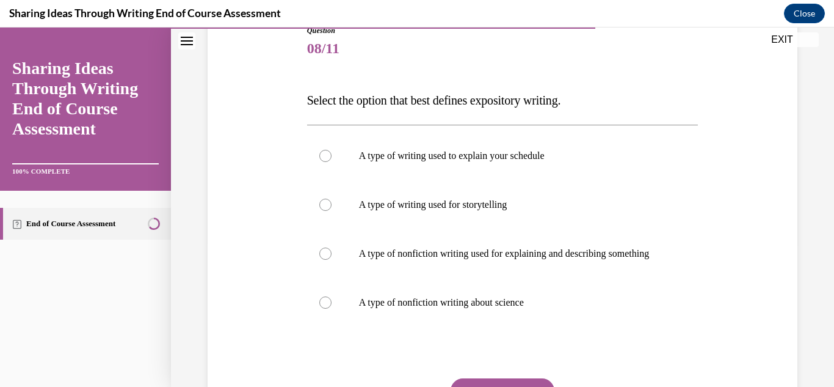
scroll to position [154, 0]
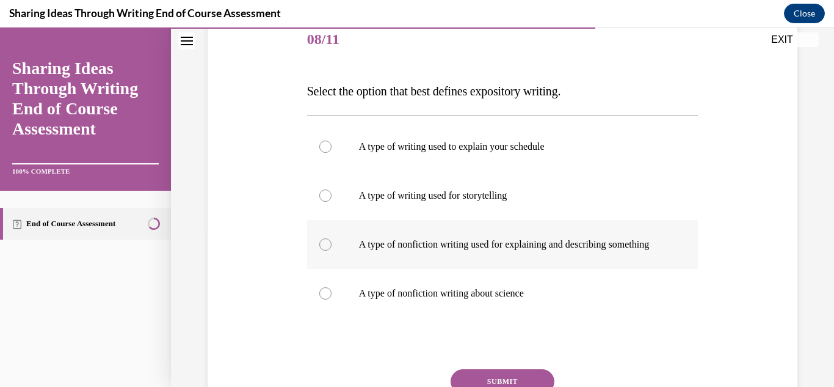
click at [662, 236] on label "A type of nonfiction writing used for explaining and describing something" at bounding box center [503, 244] width 392 height 49
click at [332, 238] on input "A type of nonfiction writing used for explaining and describing something" at bounding box center [325, 244] width 12 height 12
radio input "true"
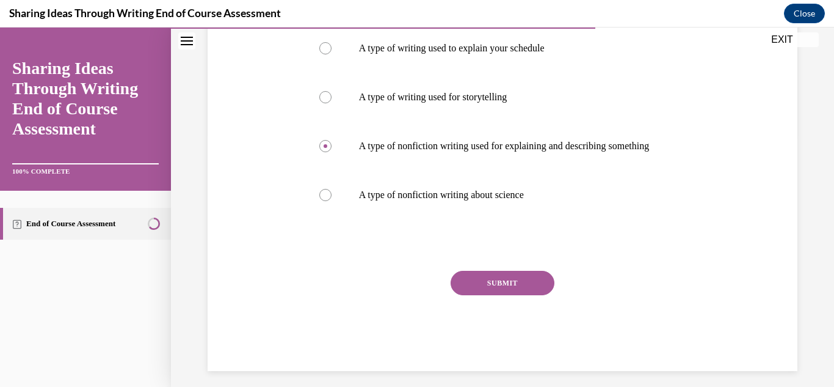
scroll to position [257, 0]
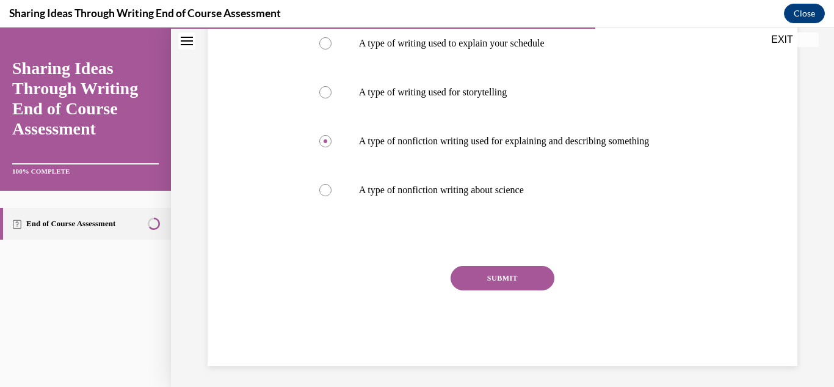
click at [497, 290] on button "SUBMIT" at bounding box center [503, 278] width 104 height 24
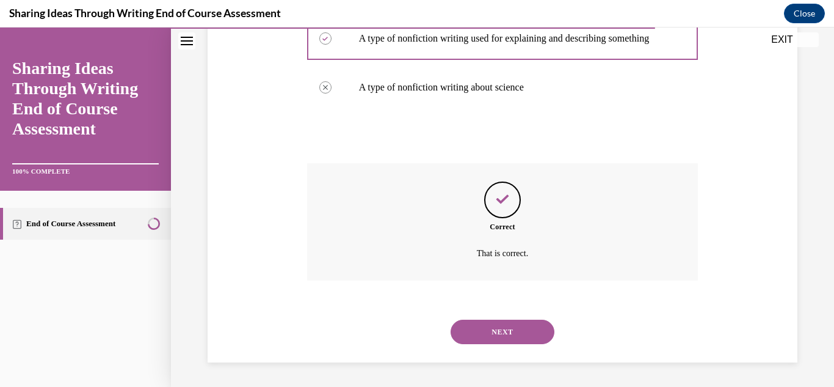
scroll to position [372, 0]
click at [495, 324] on button "NEXT" at bounding box center [503, 331] width 104 height 24
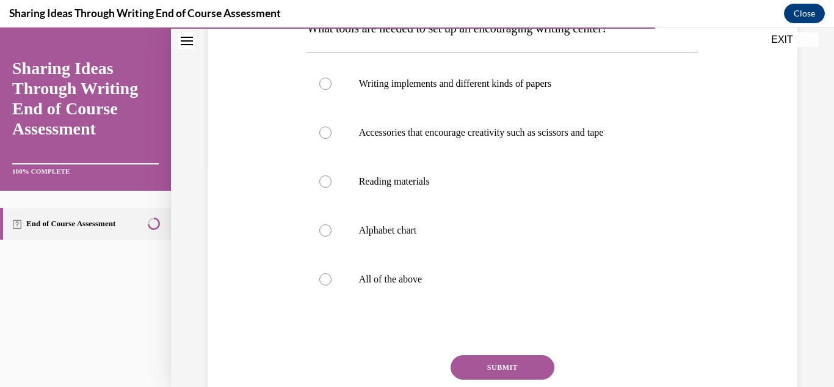
scroll to position [213, 0]
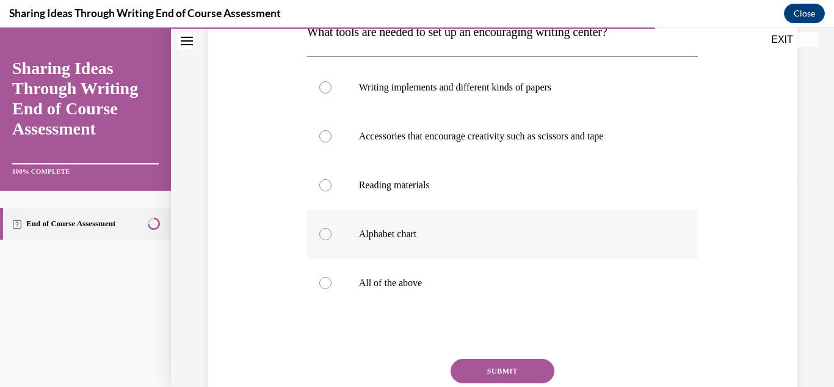
click at [641, 257] on label "Alphabet chart" at bounding box center [503, 234] width 392 height 49
click at [332, 240] on input "Alphabet chart" at bounding box center [325, 234] width 12 height 12
radio input "true"
click at [631, 290] on label "All of the above" at bounding box center [503, 282] width 392 height 49
click at [332, 289] on input "All of the above" at bounding box center [325, 283] width 12 height 12
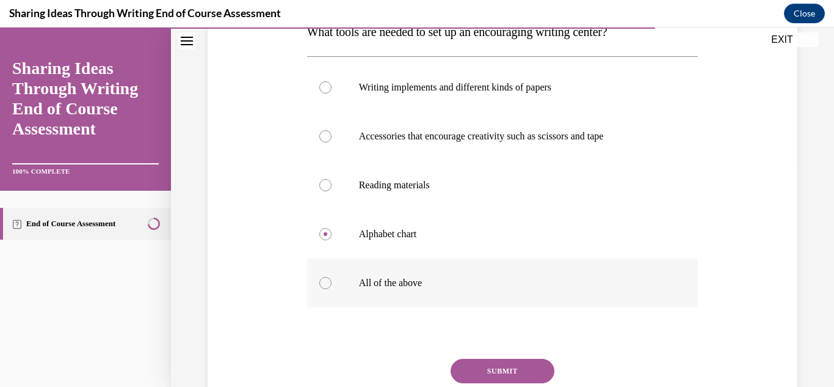
radio input "true"
click at [530, 370] on button "SUBMIT" at bounding box center [503, 371] width 104 height 24
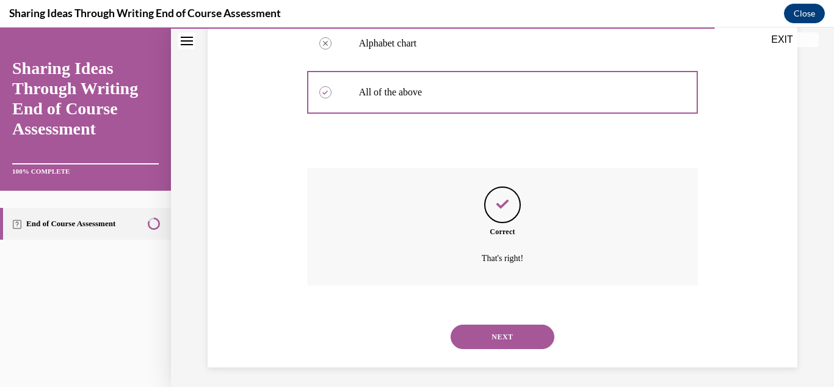
scroll to position [409, 0]
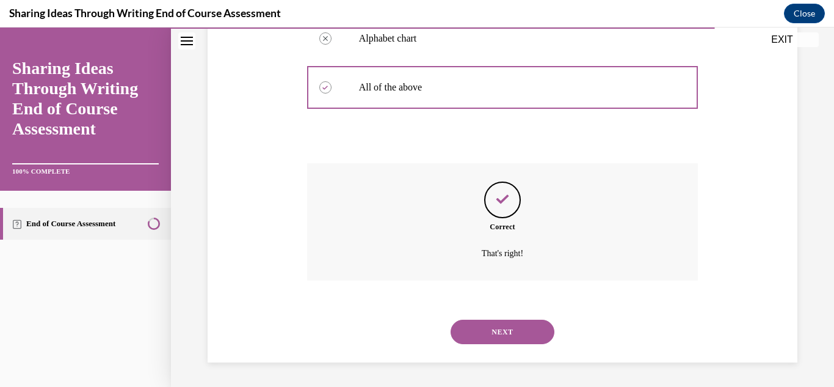
click at [503, 332] on button "NEXT" at bounding box center [503, 331] width 104 height 24
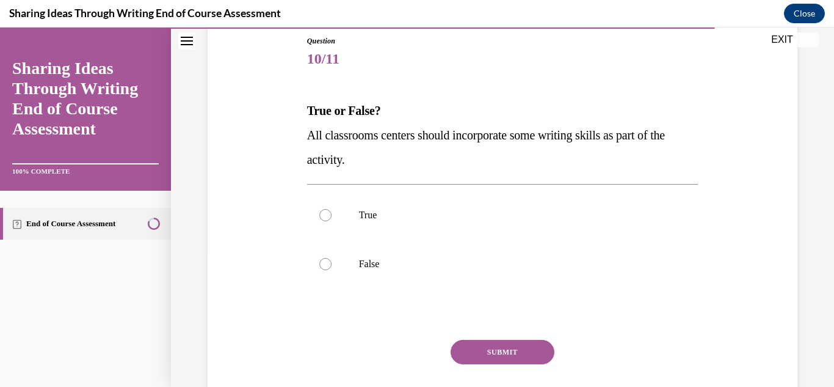
scroll to position [163, 0]
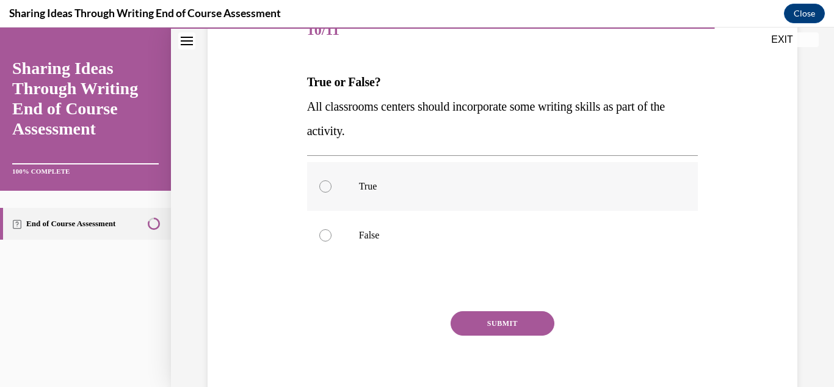
click at [677, 205] on label "True" at bounding box center [503, 186] width 392 height 49
click at [332, 192] on input "True" at bounding box center [325, 186] width 12 height 12
radio input "true"
click at [505, 309] on div "Question 10/11 True or False? All classrooms centers should incorporate some wr…" at bounding box center [503, 209] width 392 height 404
click at [507, 314] on button "SUBMIT" at bounding box center [503, 323] width 104 height 24
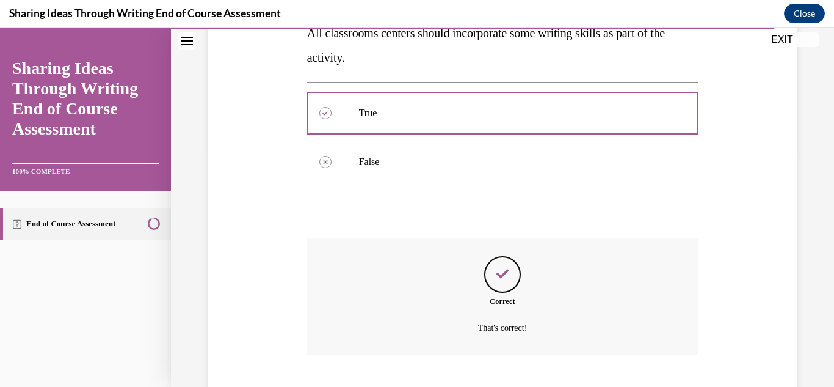
scroll to position [311, 0]
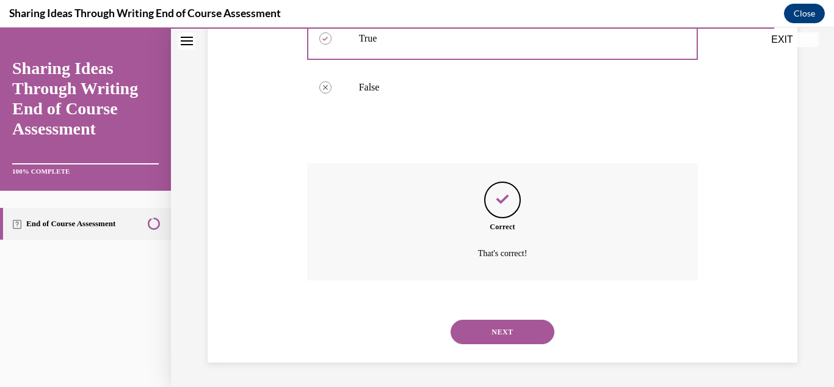
click at [453, 338] on button "NEXT" at bounding box center [503, 331] width 104 height 24
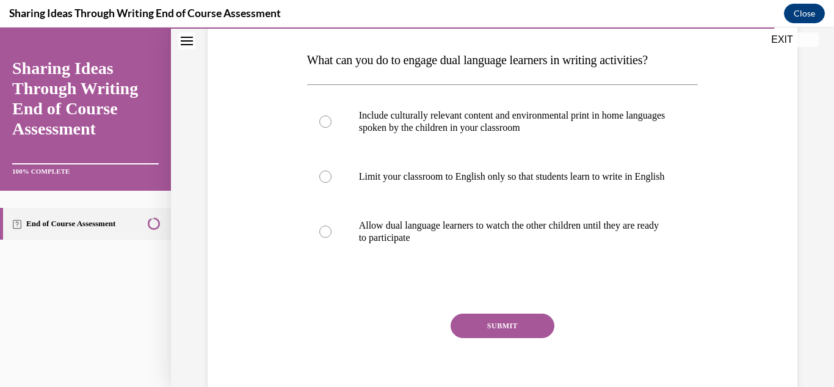
scroll to position [183, 0]
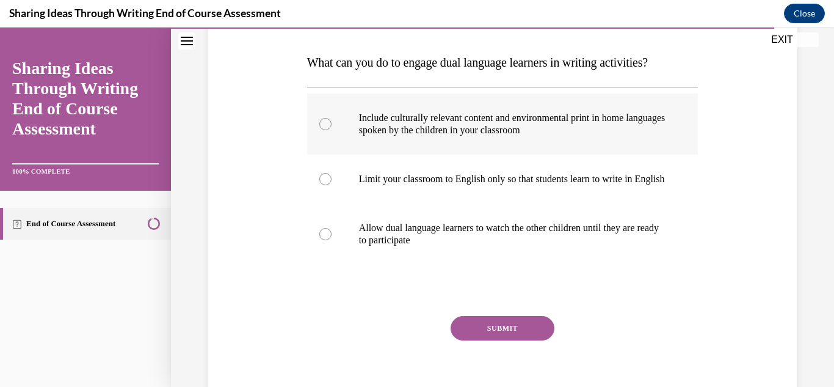
click at [583, 153] on label "Include culturally relevant content and environmental print in home languages s…" at bounding box center [503, 123] width 392 height 61
click at [332, 130] on input "Include culturally relevant content and environmental print in home languages s…" at bounding box center [325, 124] width 12 height 12
radio input "true"
click at [500, 340] on button "SUBMIT" at bounding box center [503, 328] width 104 height 24
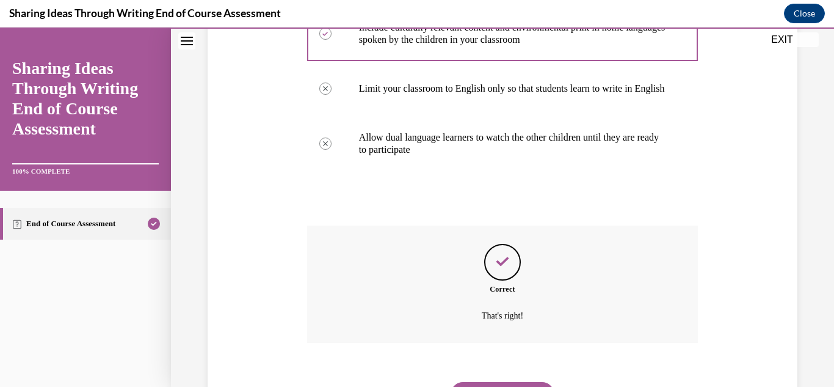
scroll to position [348, 0]
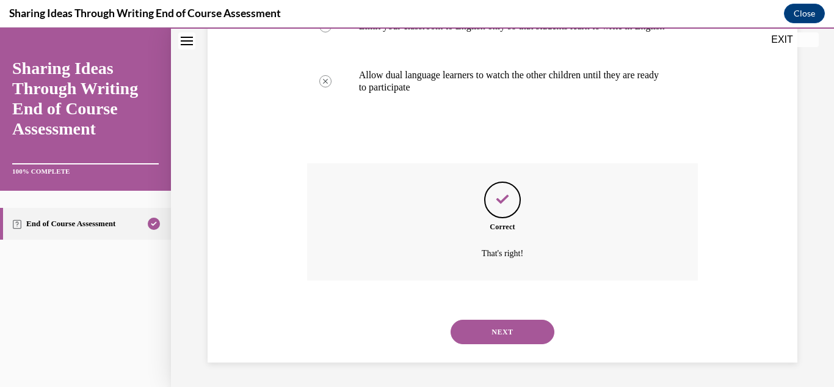
click at [498, 337] on button "NEXT" at bounding box center [503, 331] width 104 height 24
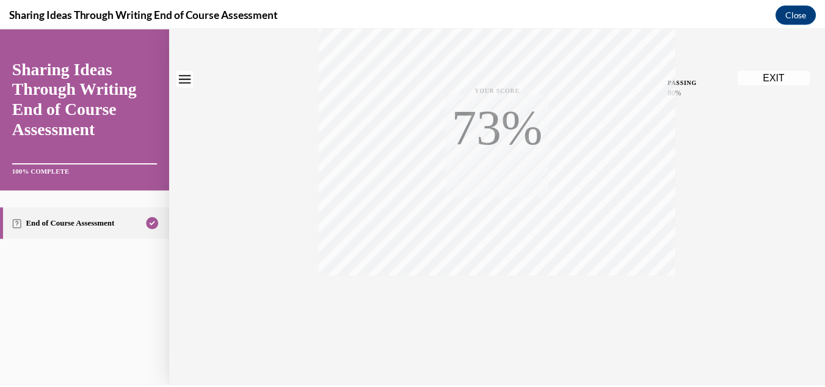
scroll to position [0, 0]
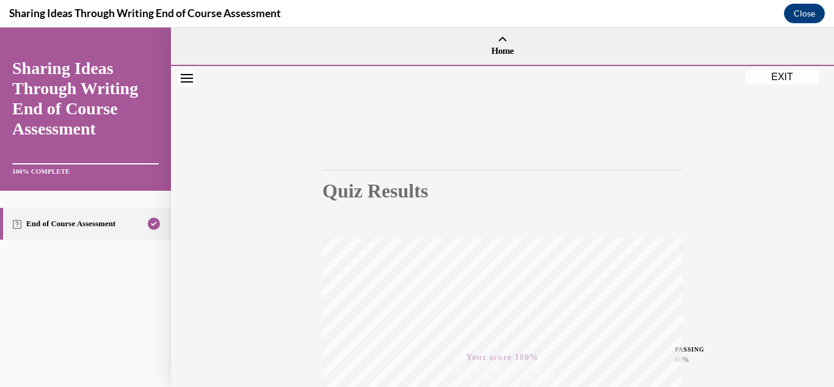
click at [770, 76] on button "EXIT" at bounding box center [782, 77] width 73 height 15
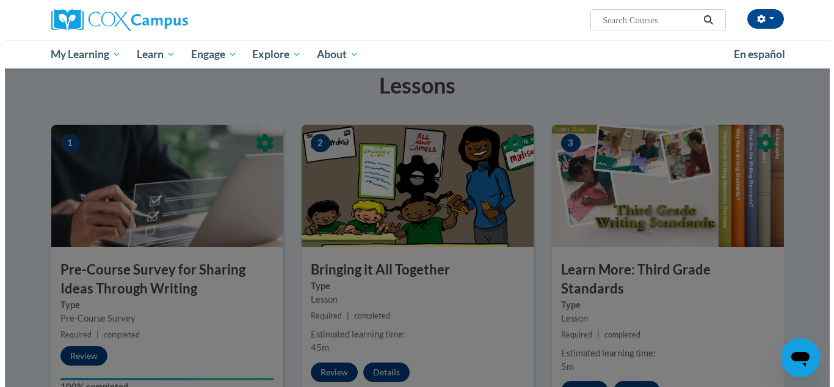
scroll to position [76, 0]
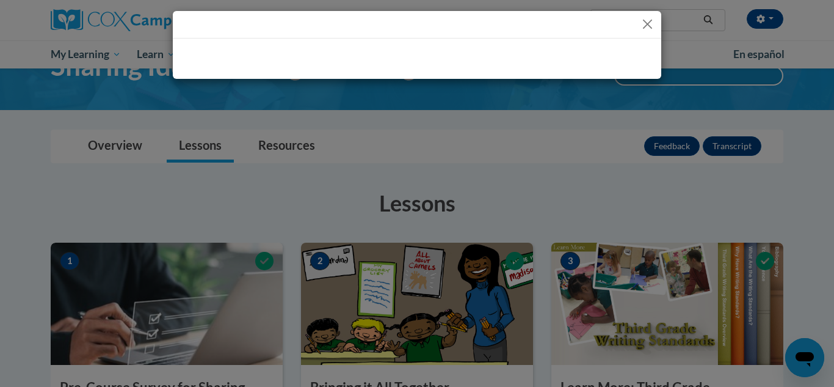
drag, startPoint x: 833, startPoint y: 291, endPoint x: 793, endPoint y: 93, distance: 202.0
click at [793, 93] on html "addison johnston (America/Chicago UTC-05:00) My Profile Inbox My Transcripts Lo…" at bounding box center [417, 117] width 834 height 387
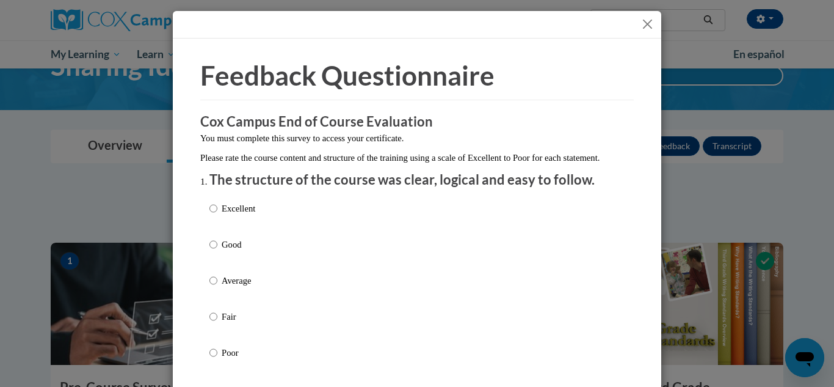
click at [267, 213] on div "Excellent Good Average Fair Poor" at bounding box center [417, 294] width 415 height 199
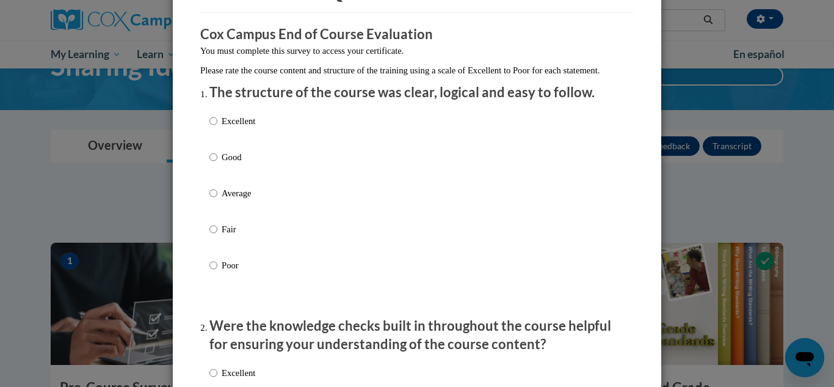
click at [239, 128] on p "Excellent" at bounding box center [239, 120] width 34 height 13
click at [217, 128] on input "Excellent" at bounding box center [214, 120] width 8 height 13
radio input "true"
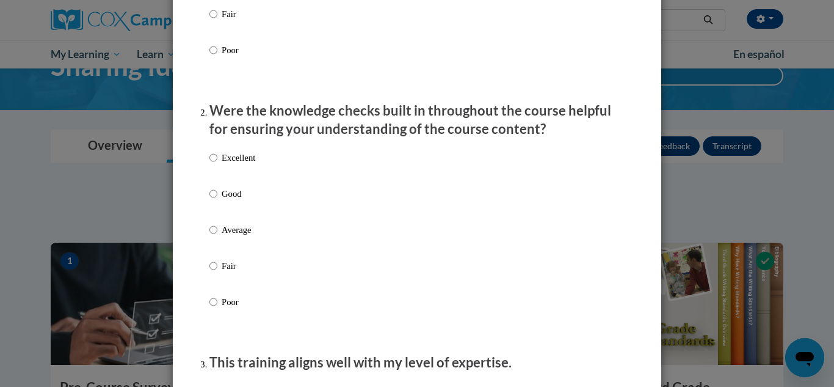
click at [230, 180] on label "Excellent" at bounding box center [233, 167] width 46 height 33
click at [217, 164] on input "Excellent" at bounding box center [214, 157] width 8 height 13
radio input "true"
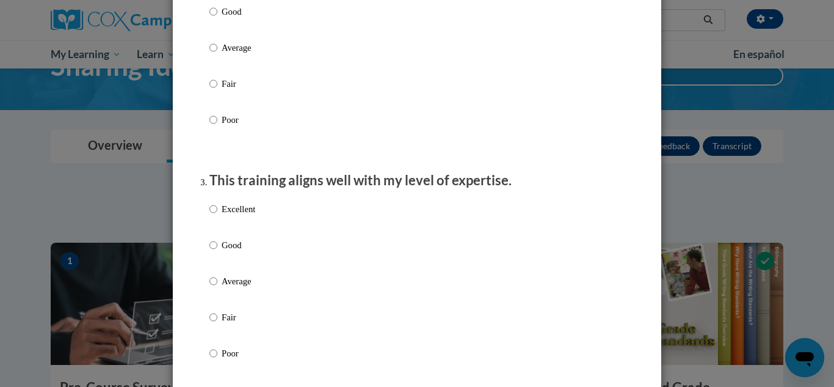
click at [230, 229] on label "Excellent" at bounding box center [233, 218] width 46 height 33
click at [217, 216] on input "Excellent" at bounding box center [214, 208] width 8 height 13
radio input "true"
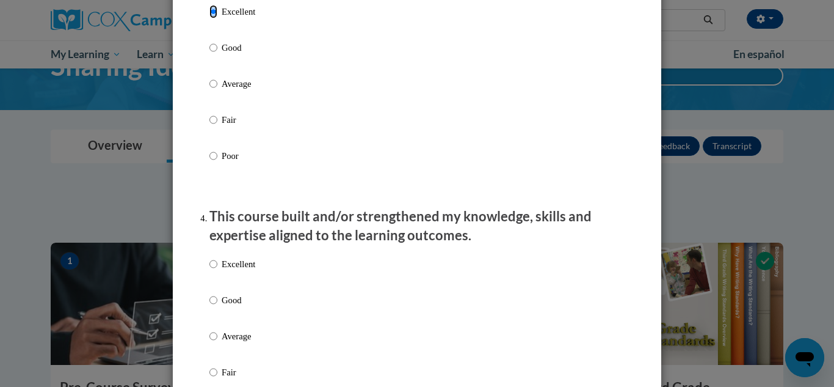
scroll to position [710, 0]
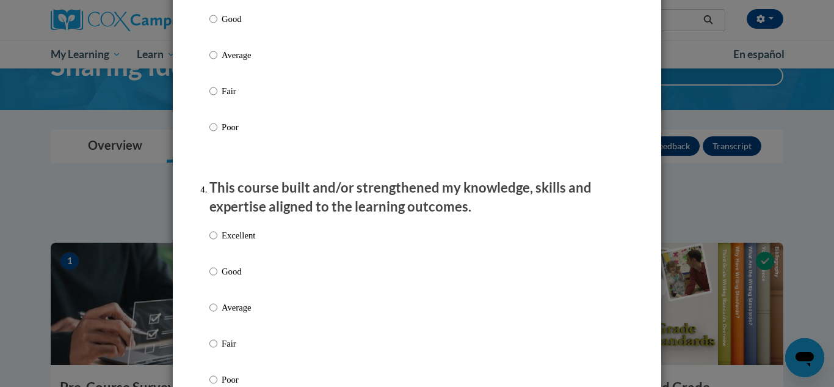
click at [225, 242] on p "Excellent" at bounding box center [239, 234] width 34 height 13
click at [217, 242] on input "Excellent" at bounding box center [214, 234] width 8 height 13
radio input "true"
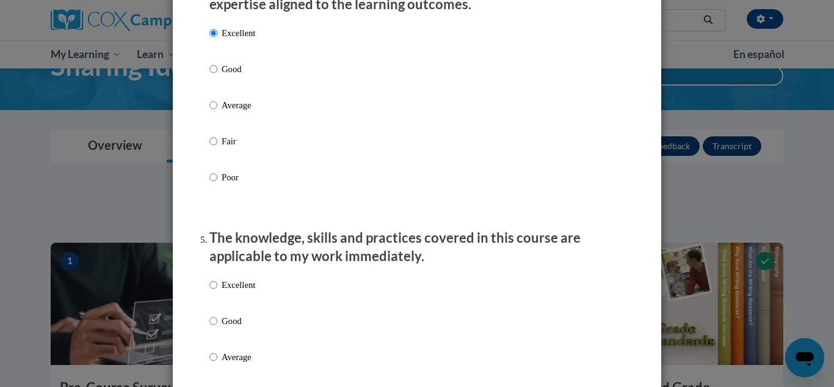
click at [228, 291] on p "Excellent" at bounding box center [239, 284] width 34 height 13
click at [217, 291] on input "Excellent" at bounding box center [214, 284] width 8 height 13
radio input "true"
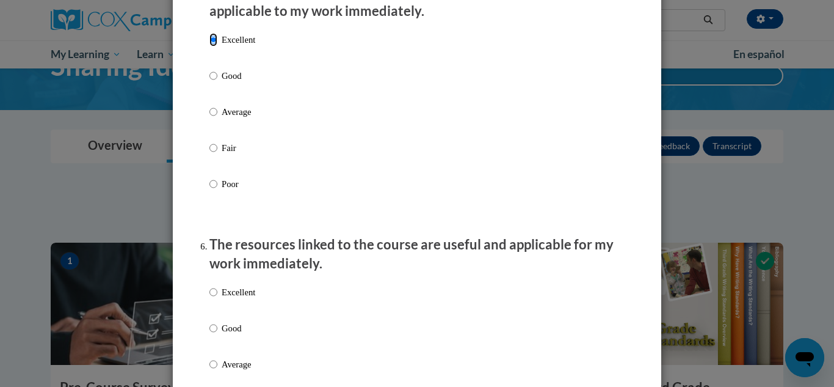
scroll to position [1170, 0]
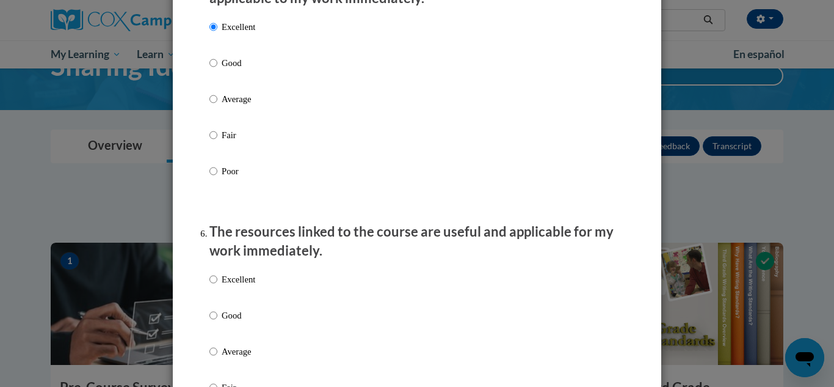
click at [259, 300] on div "Excellent Good Average Fair Poor" at bounding box center [417, 365] width 415 height 199
click at [261, 298] on div "Excellent Good Average Fair Poor" at bounding box center [417, 365] width 415 height 199
click at [210, 286] on input "Excellent" at bounding box center [214, 278] width 8 height 13
radio input "true"
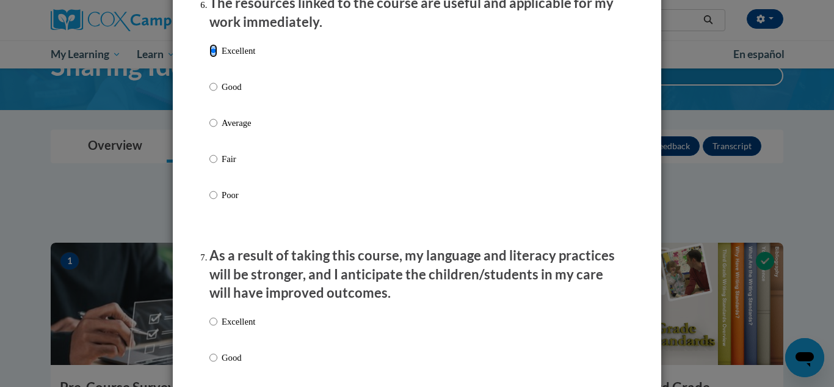
scroll to position [1408, 0]
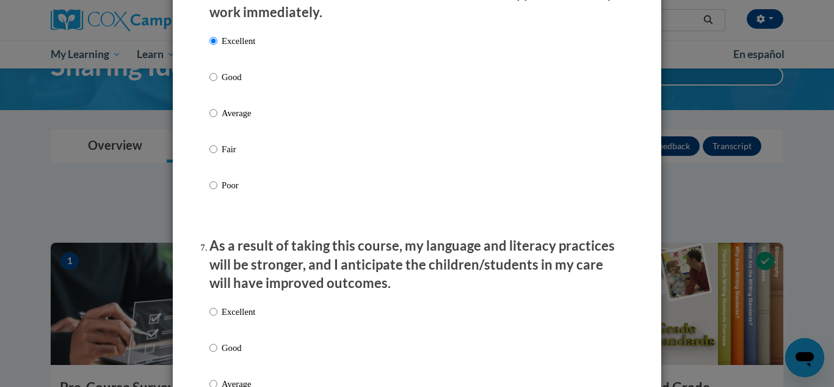
click at [224, 318] on p "Excellent" at bounding box center [239, 311] width 34 height 13
click at [217, 318] on input "Excellent" at bounding box center [214, 311] width 8 height 13
radio input "true"
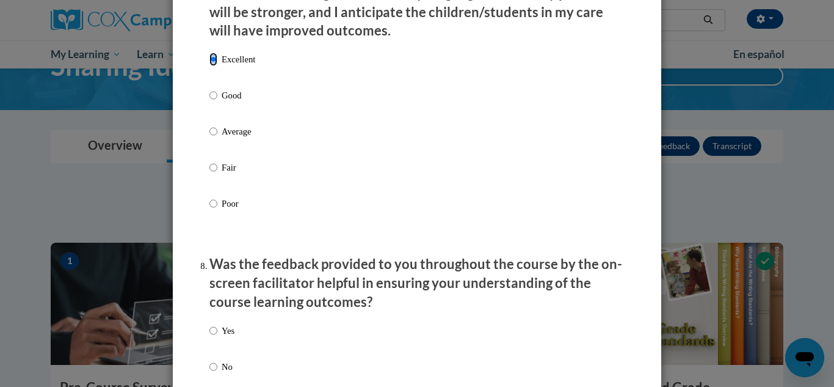
scroll to position [1677, 0]
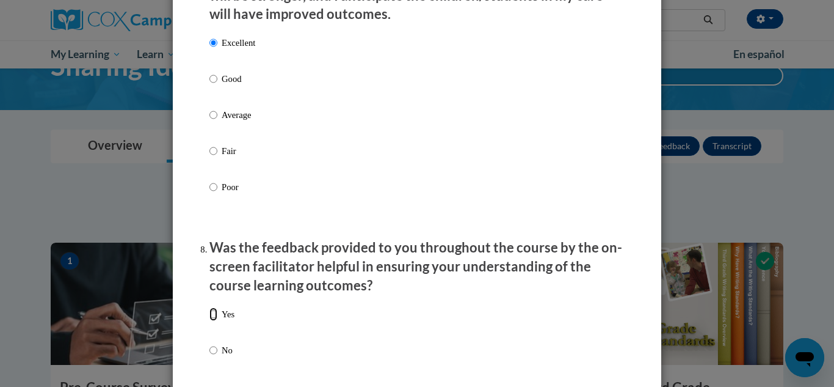
click at [213, 317] on input "Yes" at bounding box center [214, 313] width 8 height 13
radio input "true"
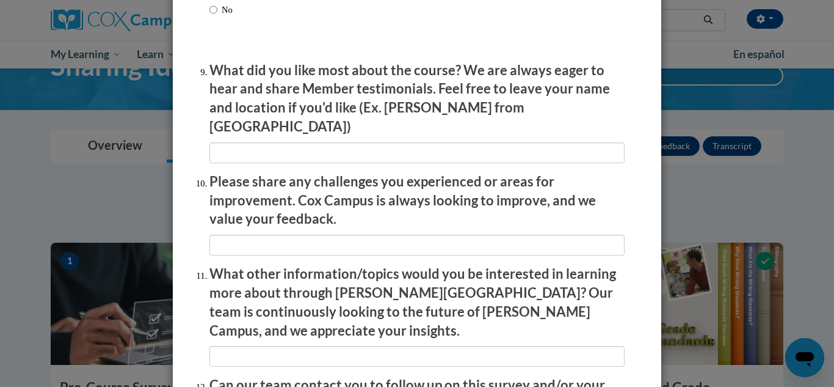
scroll to position [2018, 0]
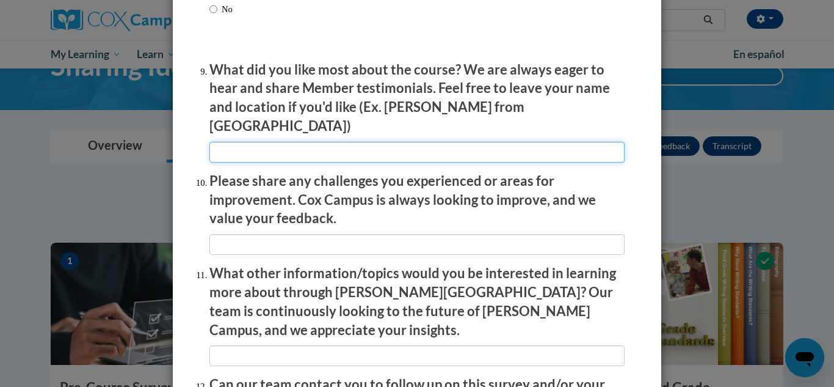
click at [384, 145] on input "textbox" at bounding box center [417, 152] width 415 height 21
type input "na"
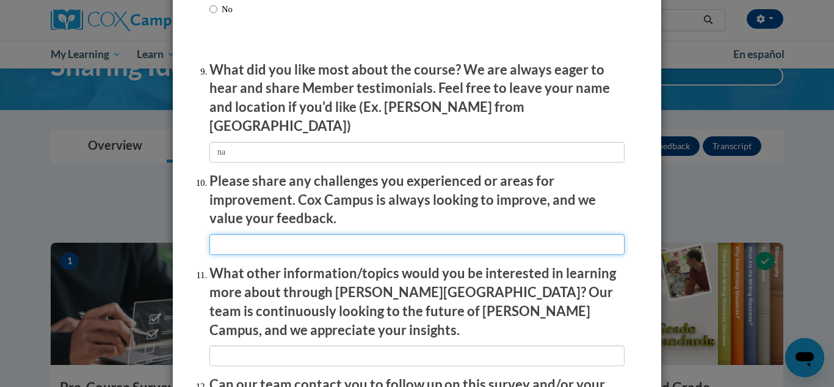
click at [319, 236] on input "textbox" at bounding box center [417, 244] width 415 height 21
type input "na"
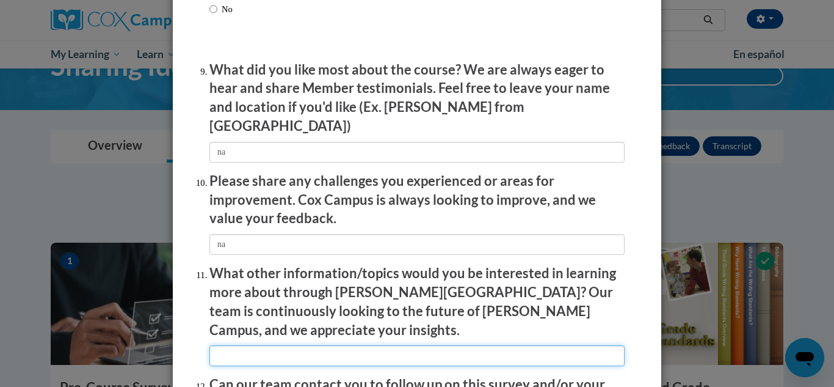
click at [297, 345] on input "textbox" at bounding box center [417, 355] width 415 height 21
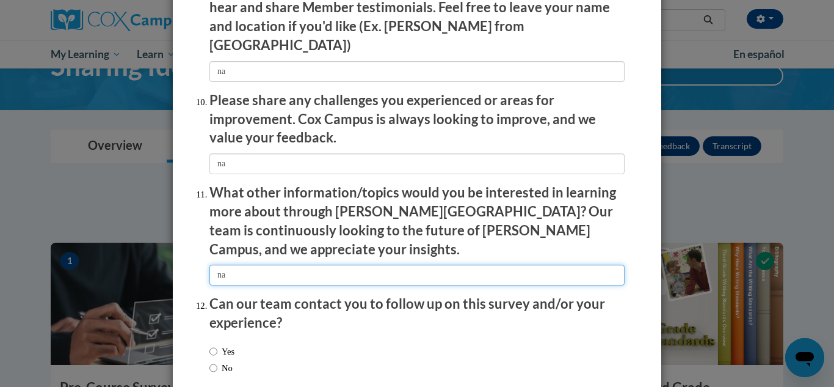
scroll to position [2151, 0]
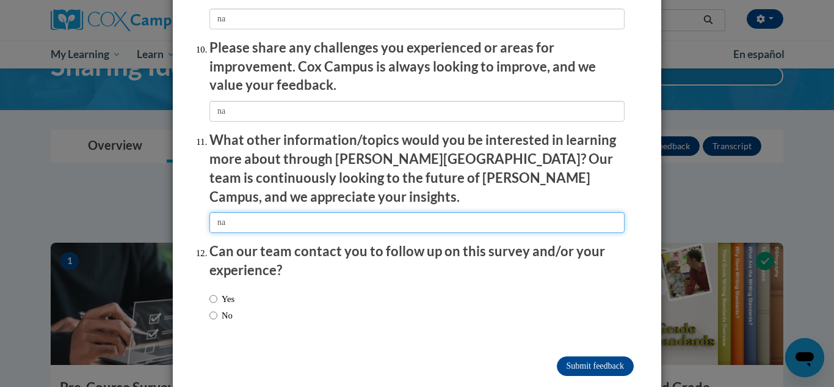
type input "na"
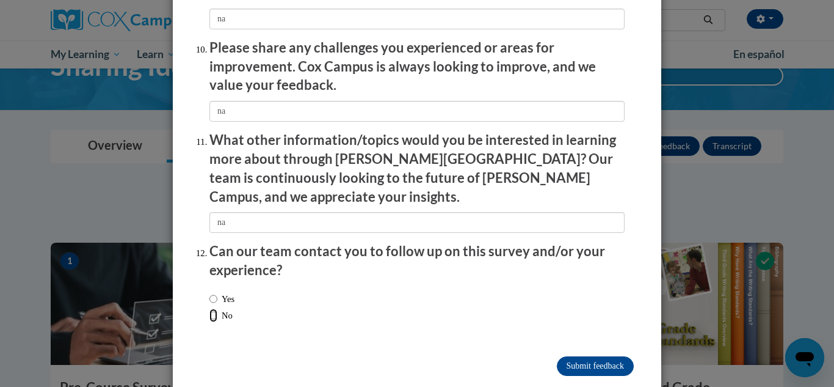
click at [210, 308] on input "No" at bounding box center [214, 314] width 8 height 13
radio input "true"
click at [559, 356] on input "Submit feedback" at bounding box center [595, 366] width 77 height 20
click at [605, 356] on input "Submitting" at bounding box center [595, 366] width 77 height 20
